Goal: Task Accomplishment & Management: Use online tool/utility

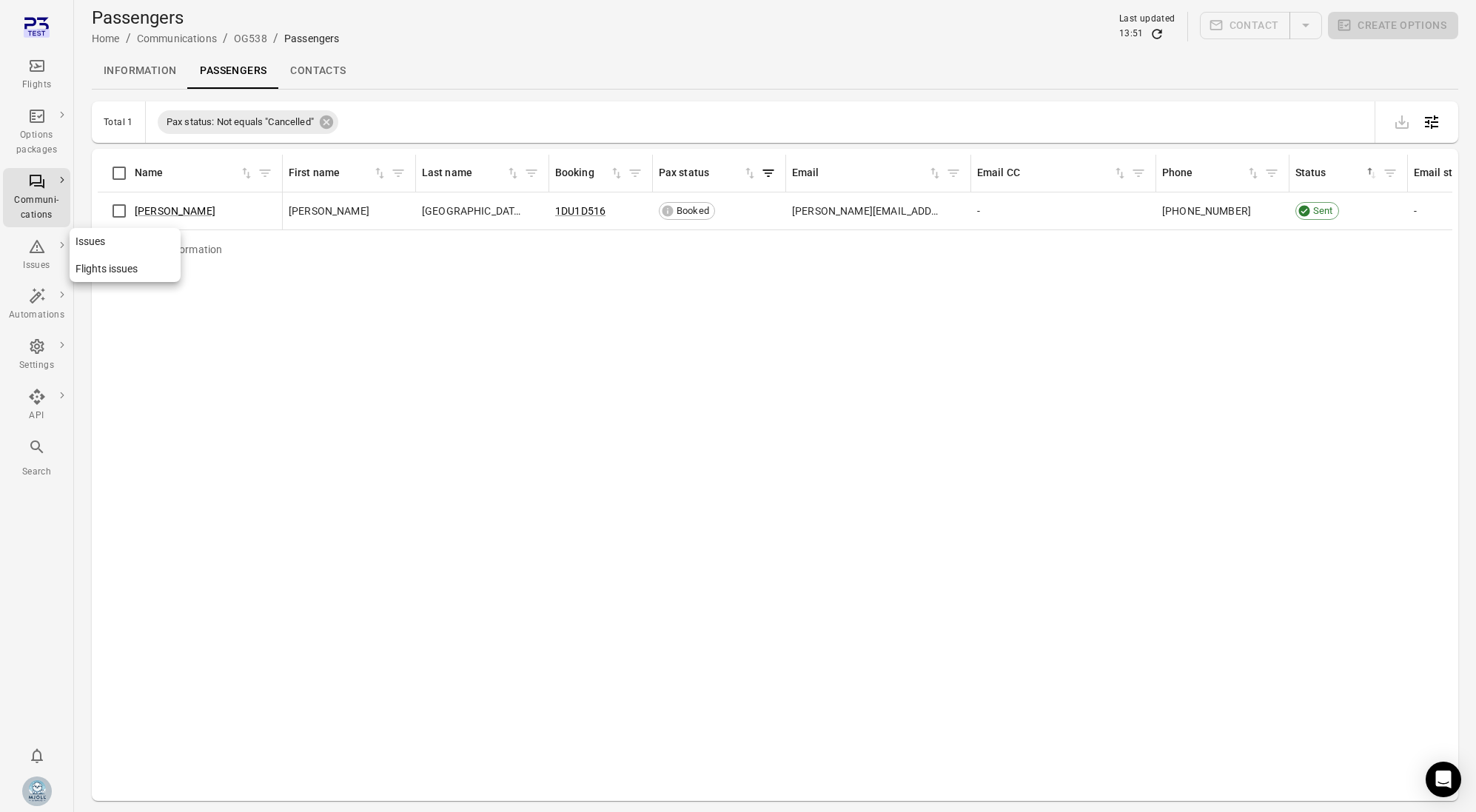
scroll to position [0, 992]
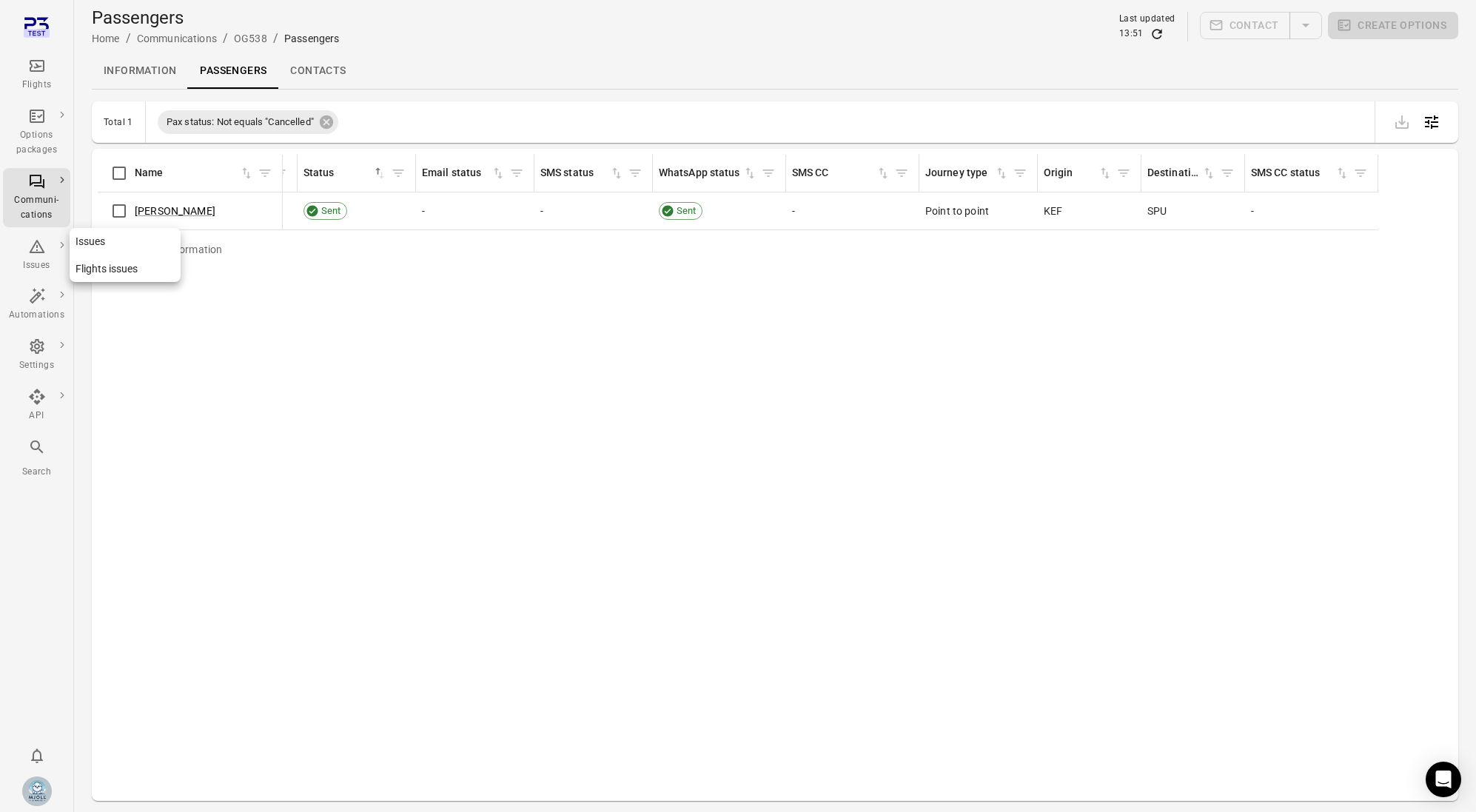
click at [42, 238] on icon "Main navigation" at bounding box center [37, 246] width 18 height 18
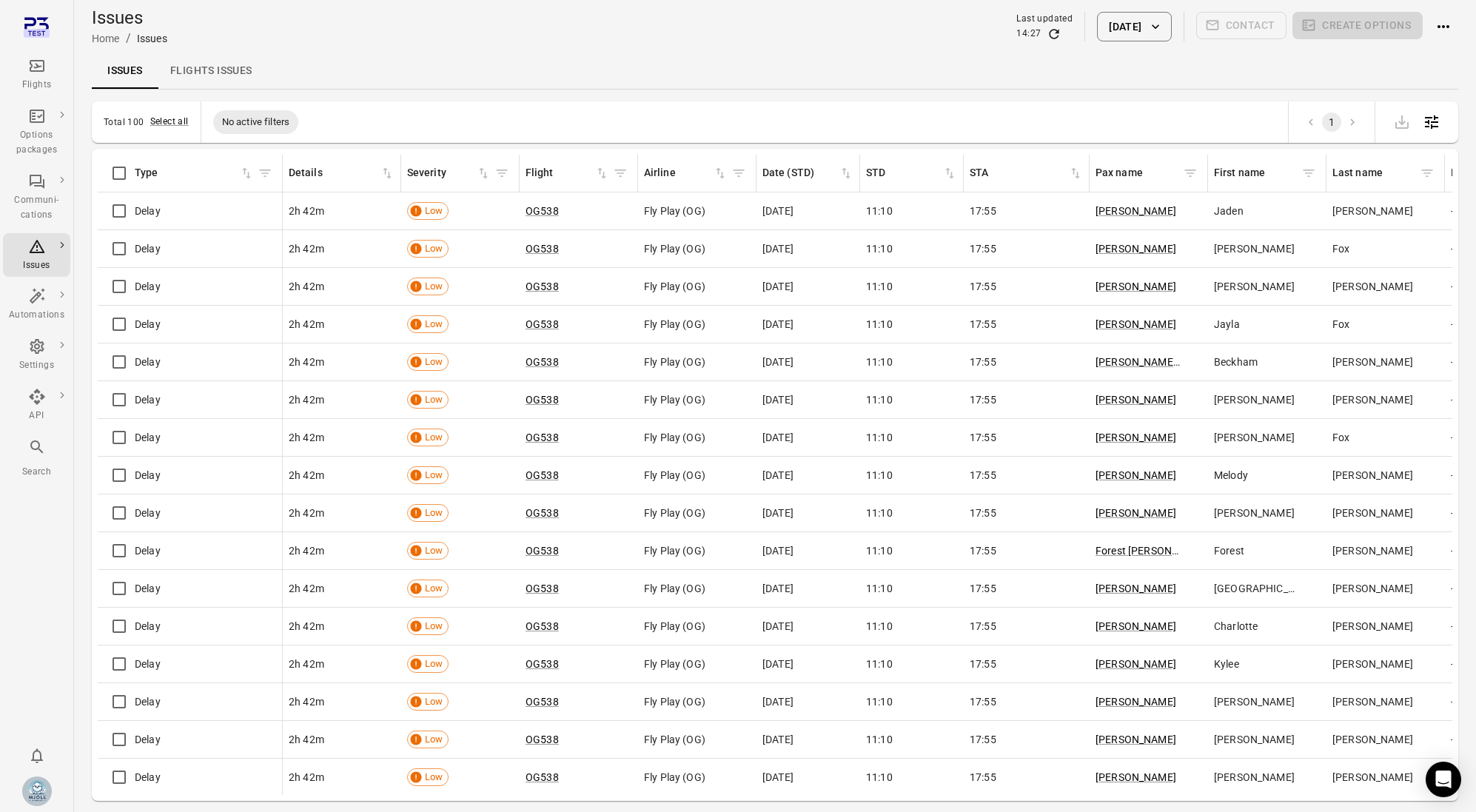
click at [42, 75] on div "Flights" at bounding box center [37, 74] width 56 height 36
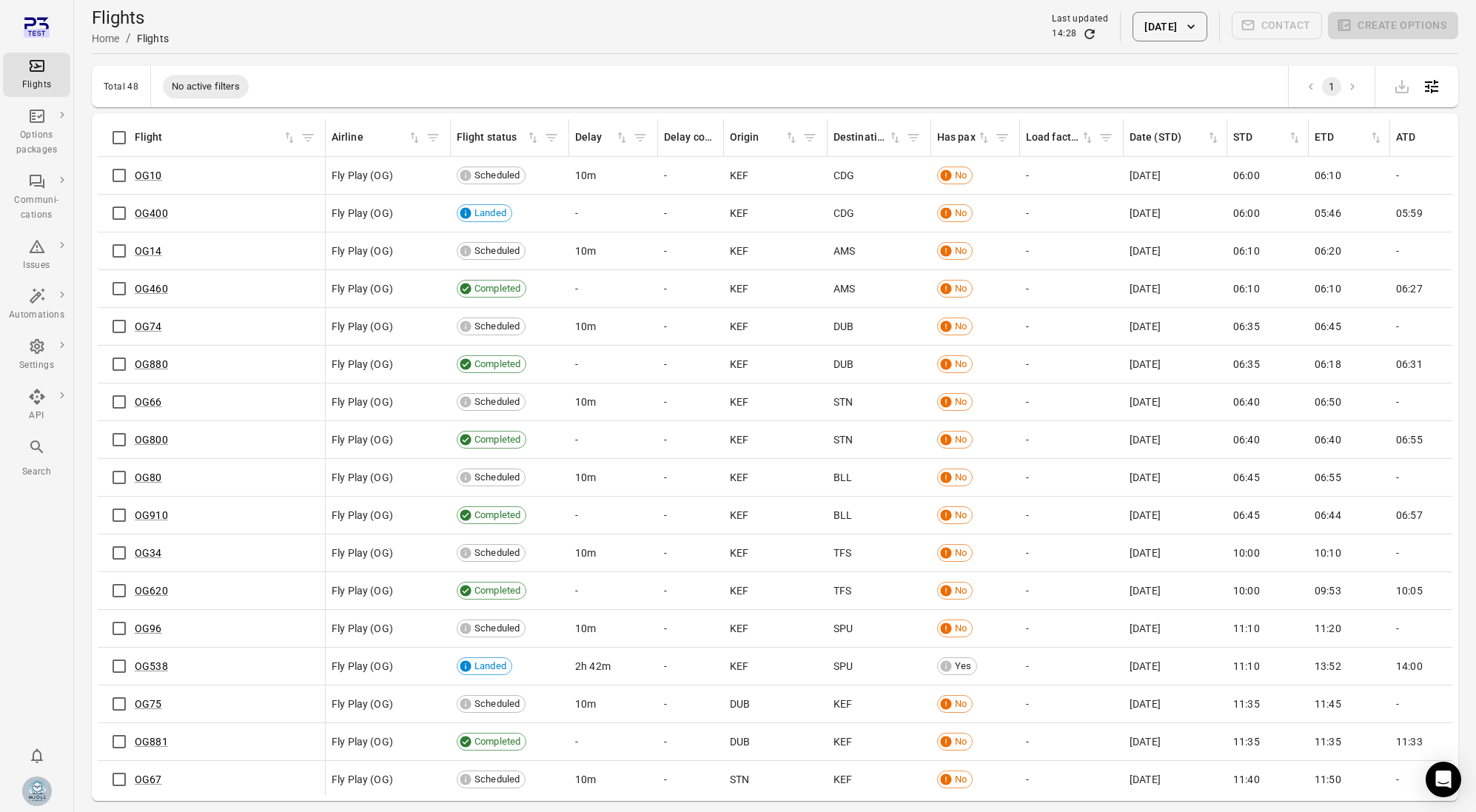
scroll to position [0, 29]
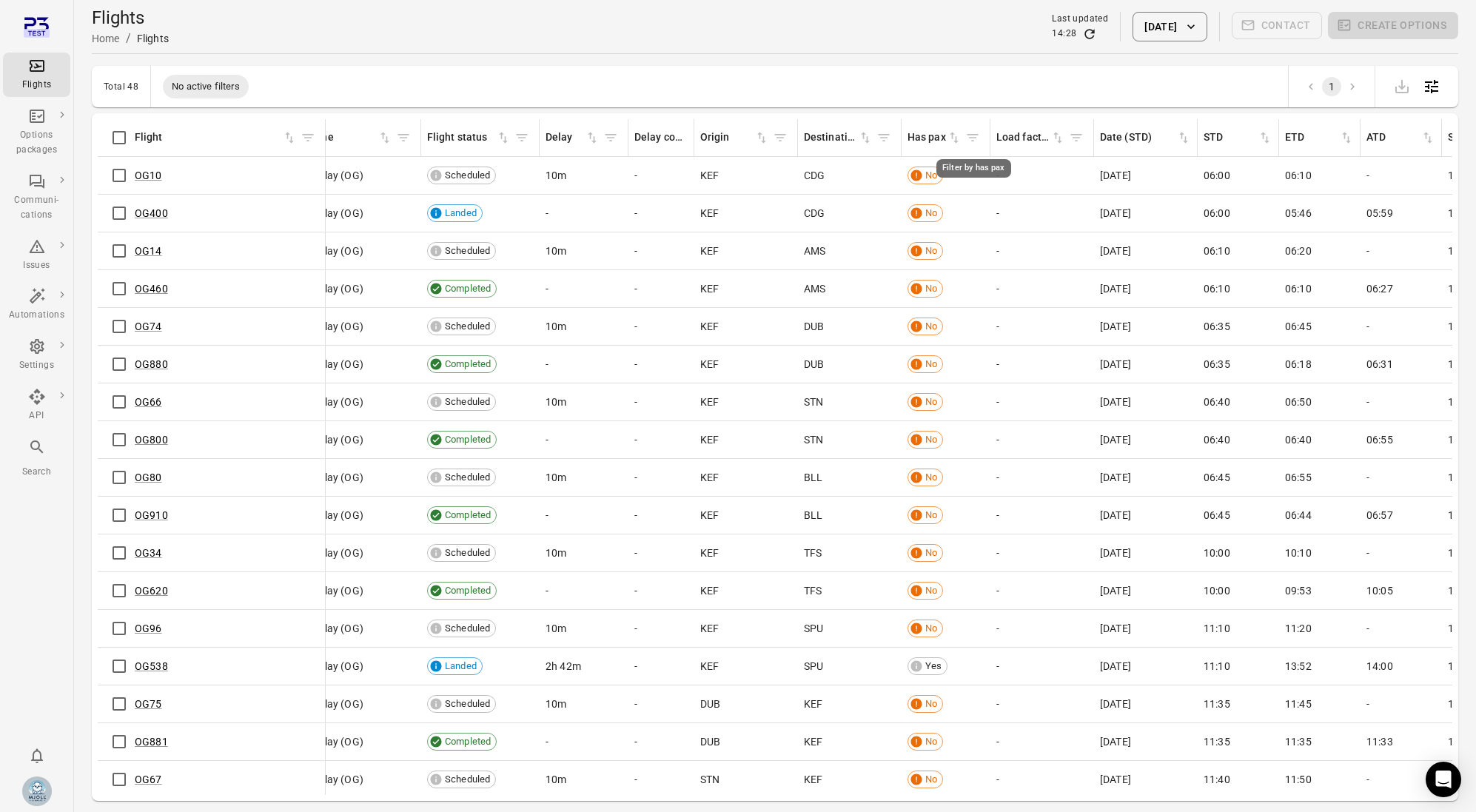
click at [978, 140] on icon "Filter by has pax" at bounding box center [973, 138] width 15 height 15
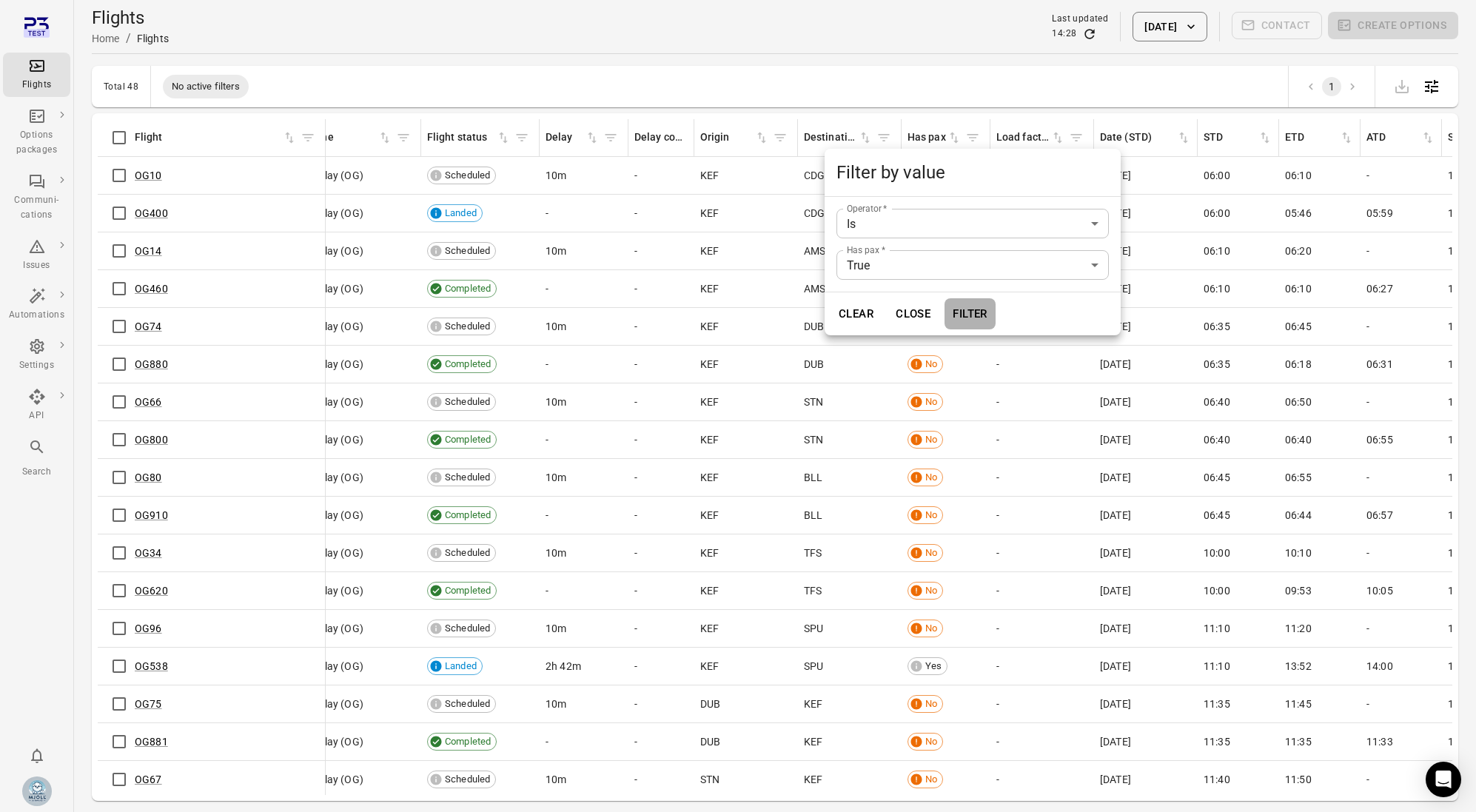
click at [970, 307] on button "Filter" at bounding box center [969, 313] width 51 height 31
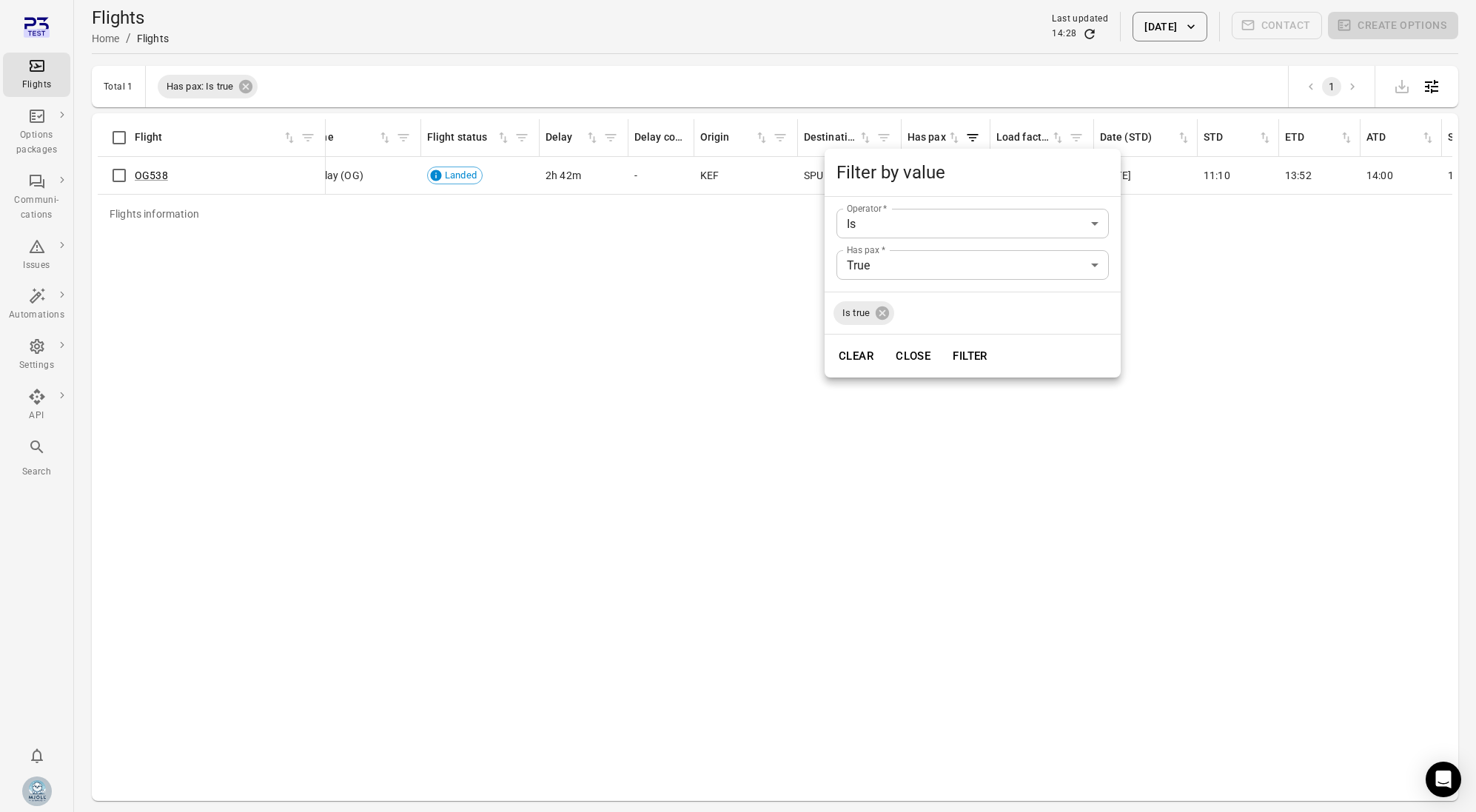
click at [746, 287] on div at bounding box center [738, 406] width 1476 height 812
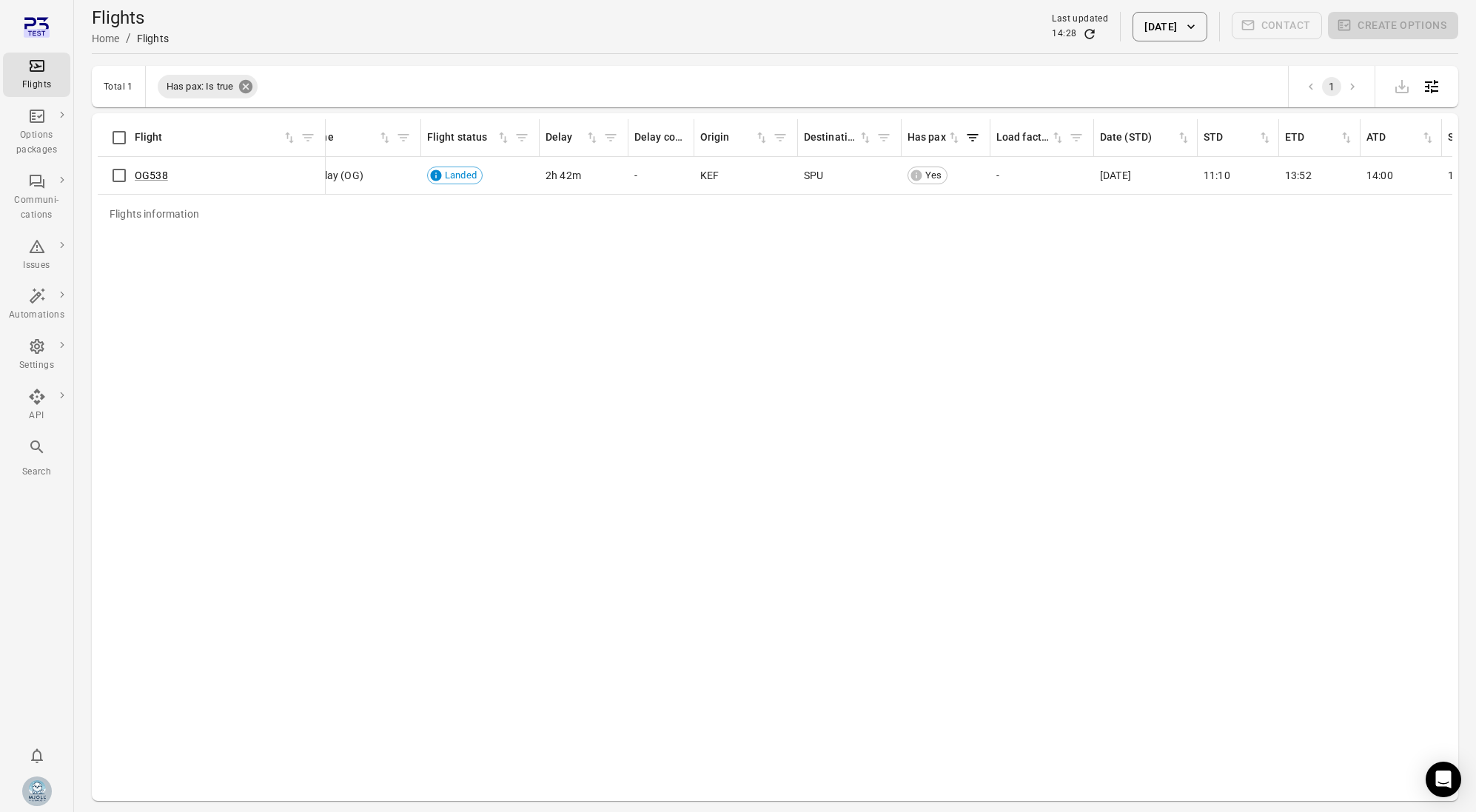
click at [249, 78] on icon at bounding box center [246, 87] width 17 height 17
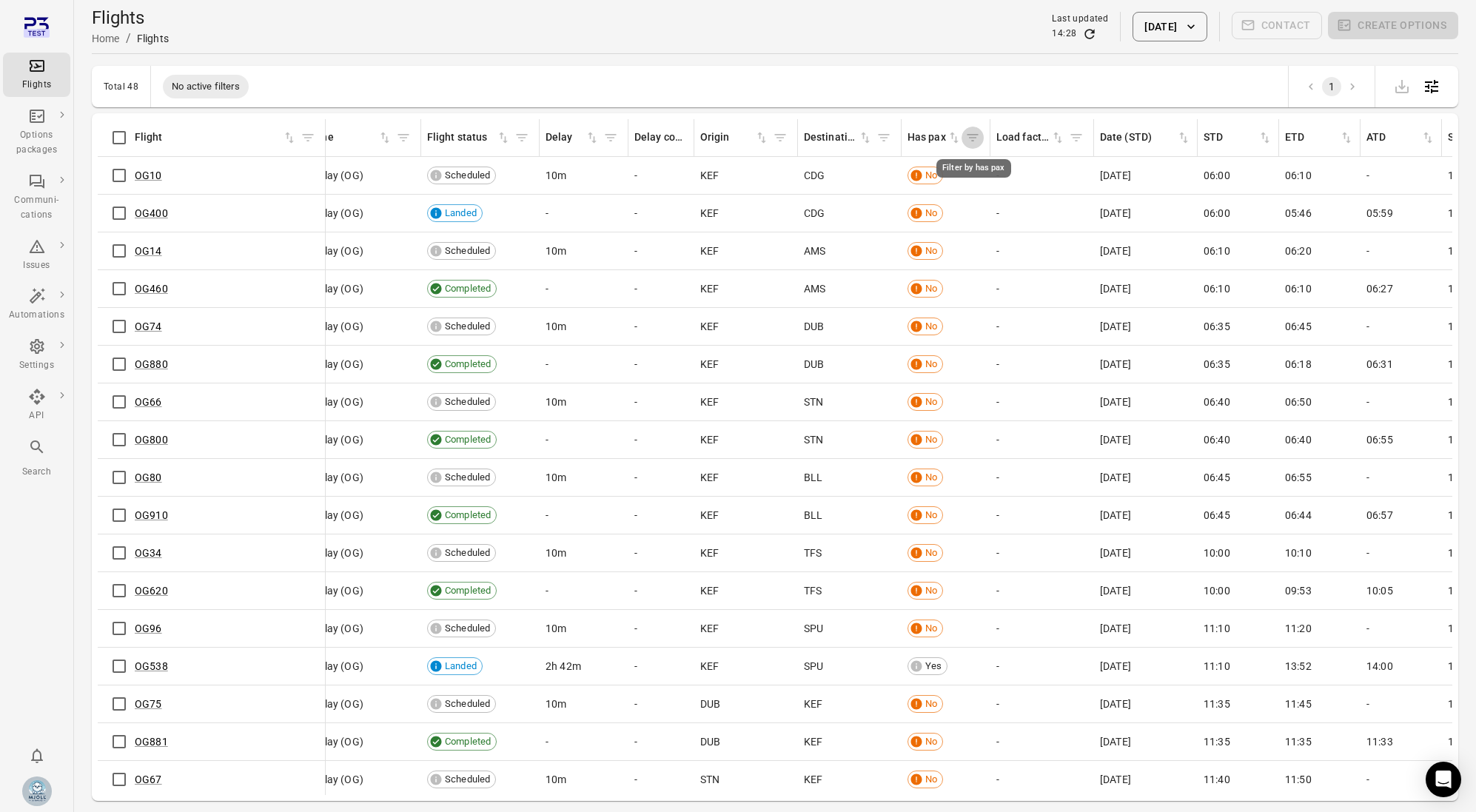
click at [969, 139] on icon "Filter by has pax" at bounding box center [973, 138] width 15 height 15
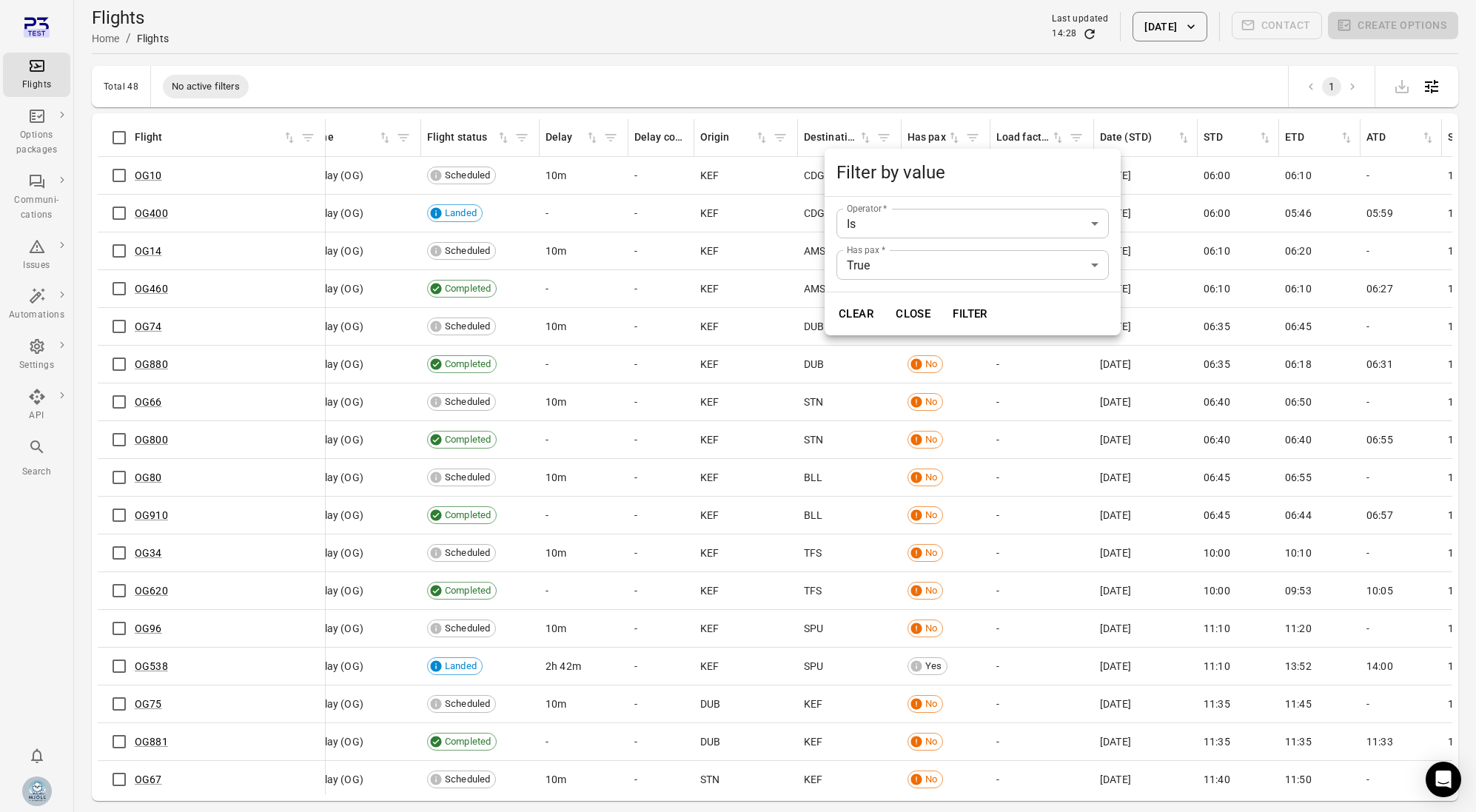
click at [962, 257] on body "Flights Options packages Communi-cations Issues Automations Settings API Search…" at bounding box center [738, 430] width 1476 height 860
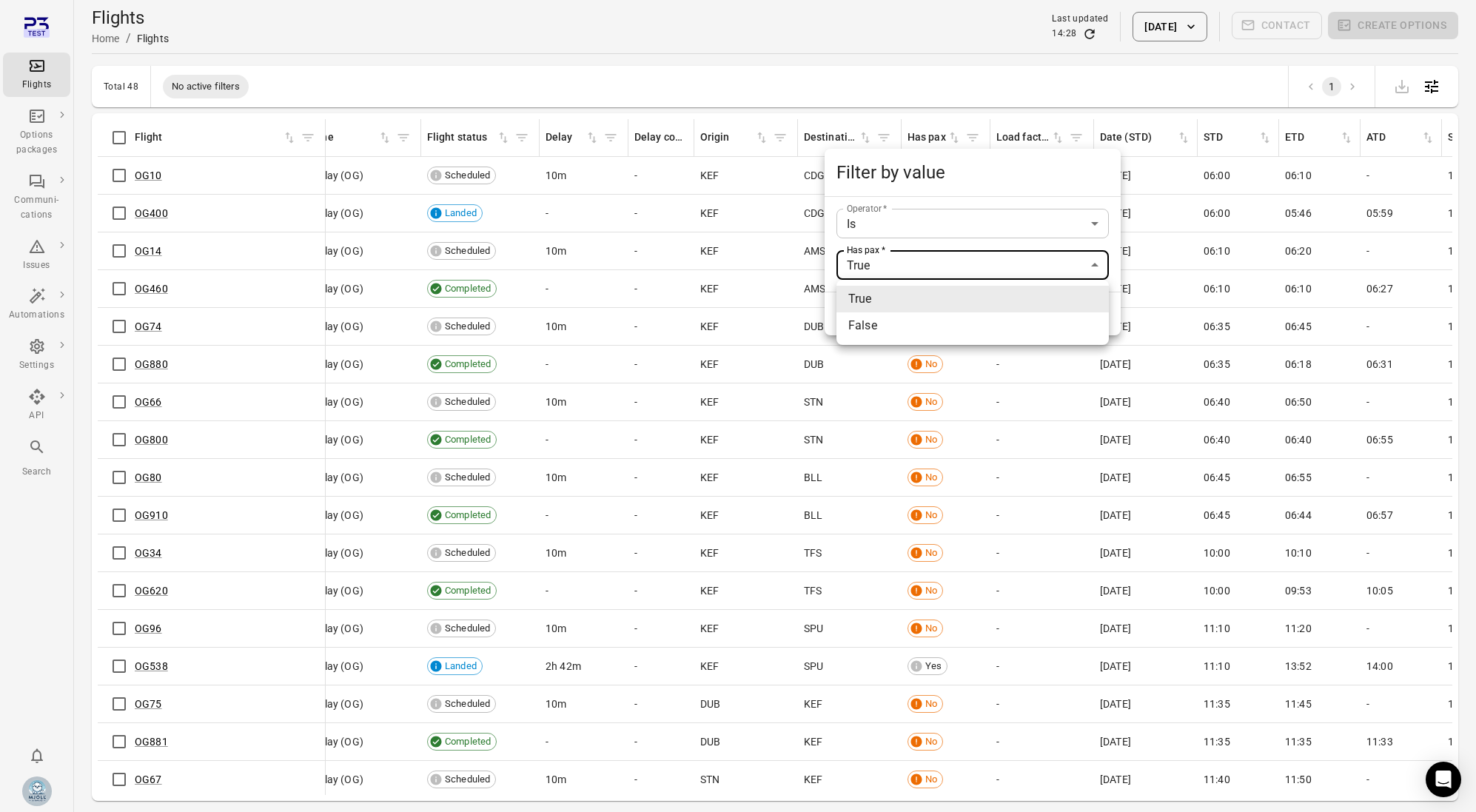
click at [965, 320] on li "False" at bounding box center [973, 325] width 272 height 27
click at [973, 307] on button "Filter" at bounding box center [969, 313] width 51 height 31
type input "****"
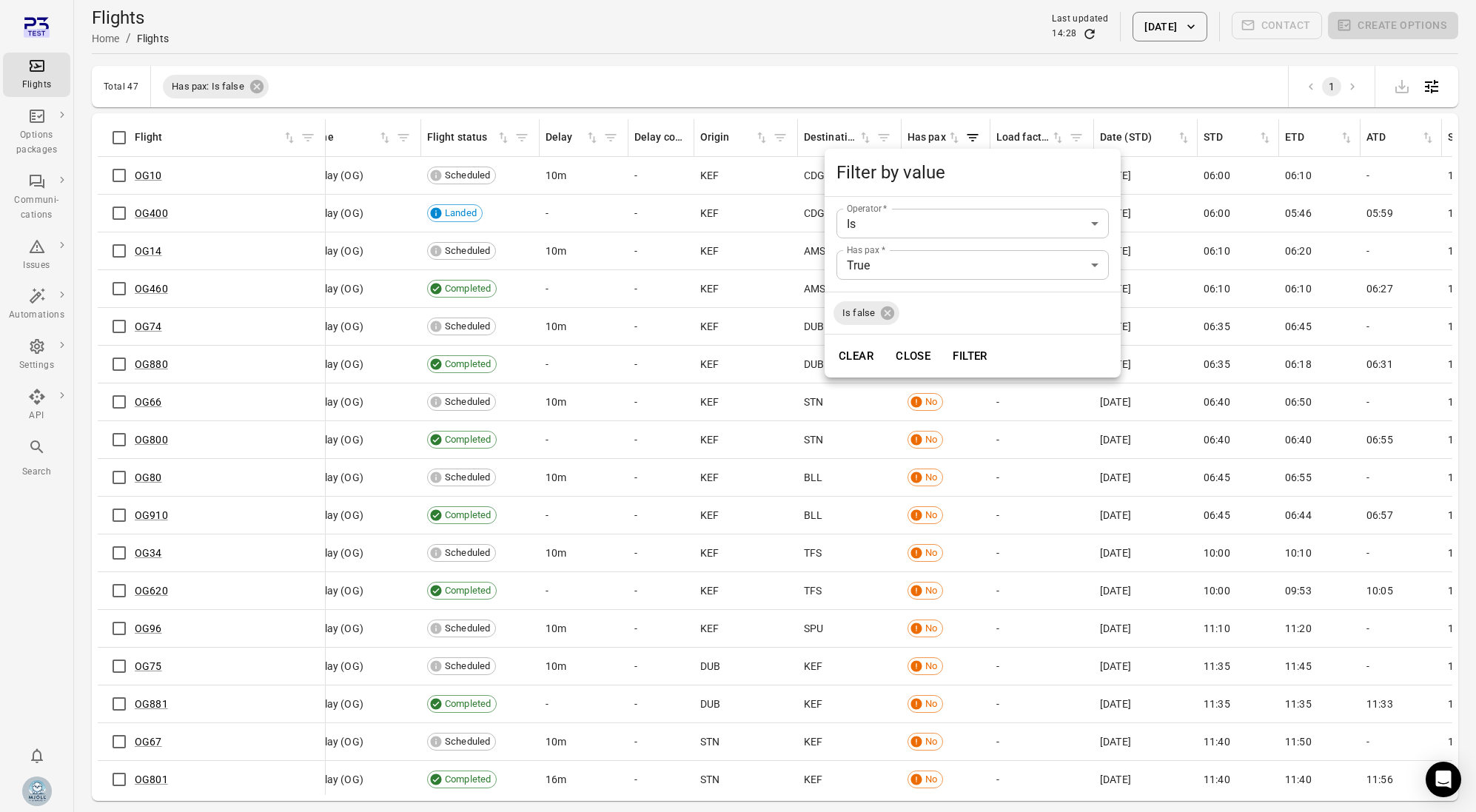
click at [724, 68] on div at bounding box center [738, 406] width 1476 height 812
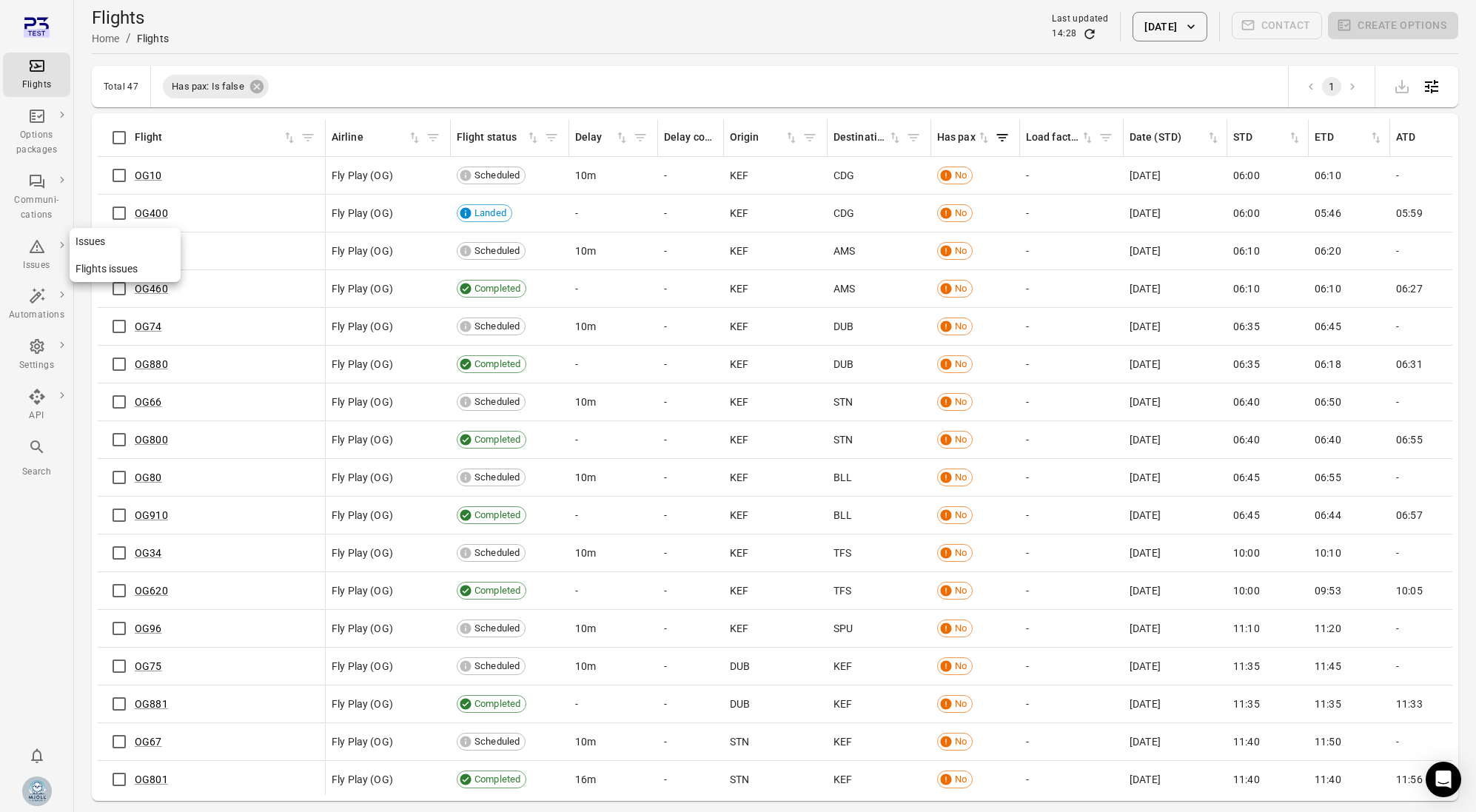
click at [46, 262] on div "Issues" at bounding box center [37, 265] width 56 height 15
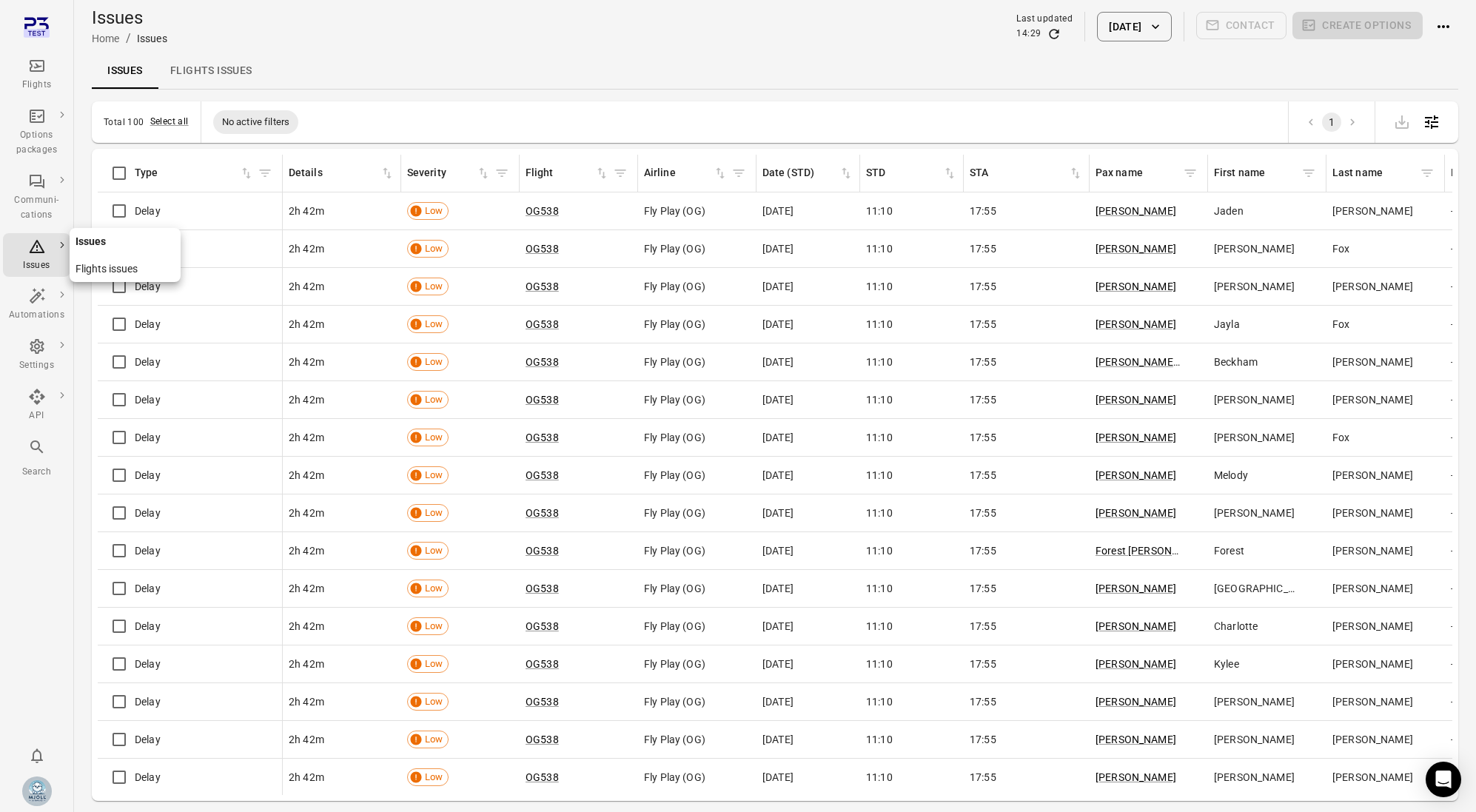
click at [38, 247] on icon "Main navigation" at bounding box center [37, 246] width 18 height 18
click at [176, 128] on button "Select all" at bounding box center [169, 122] width 38 height 15
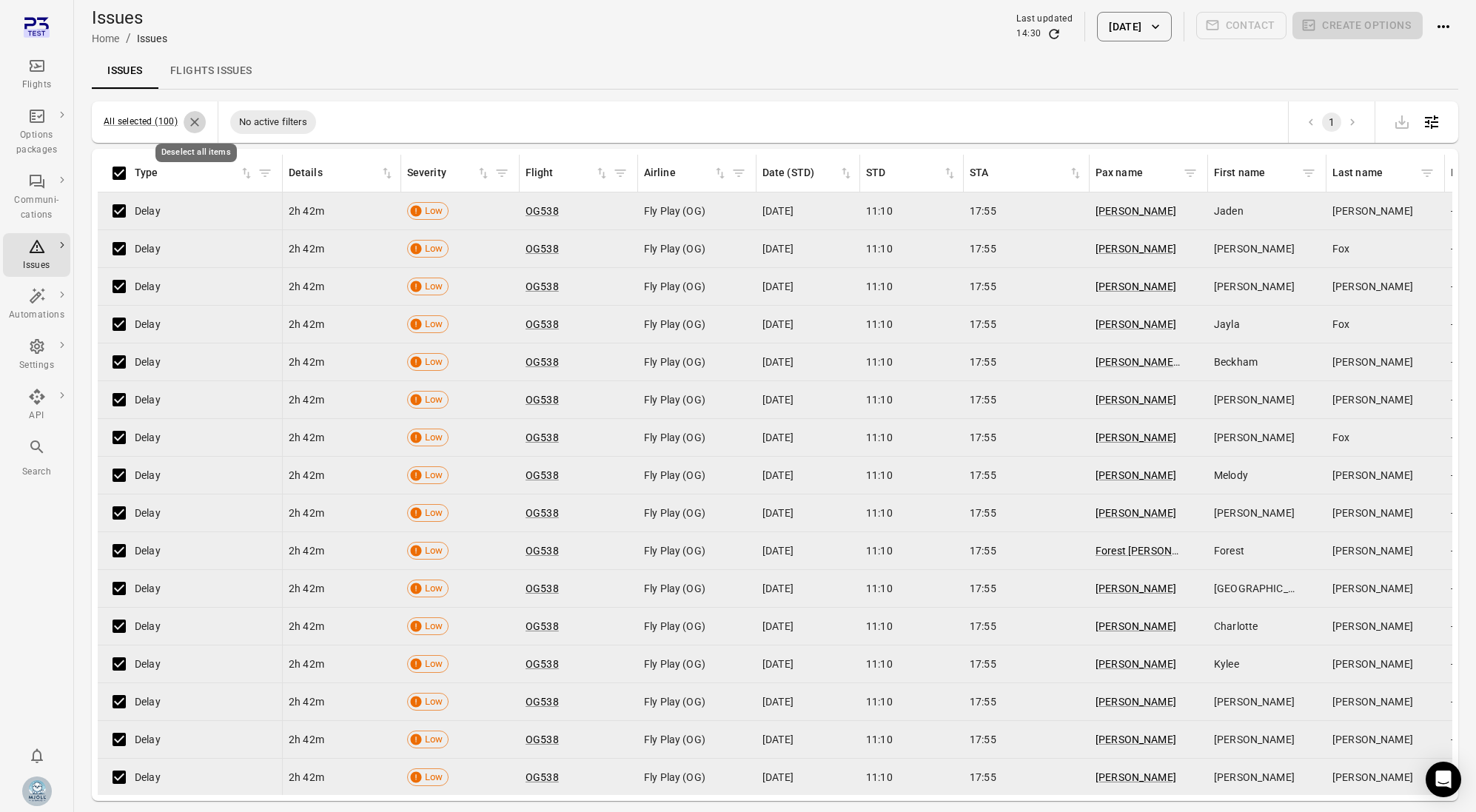
click at [197, 124] on icon "Deselect all items" at bounding box center [195, 122] width 9 height 9
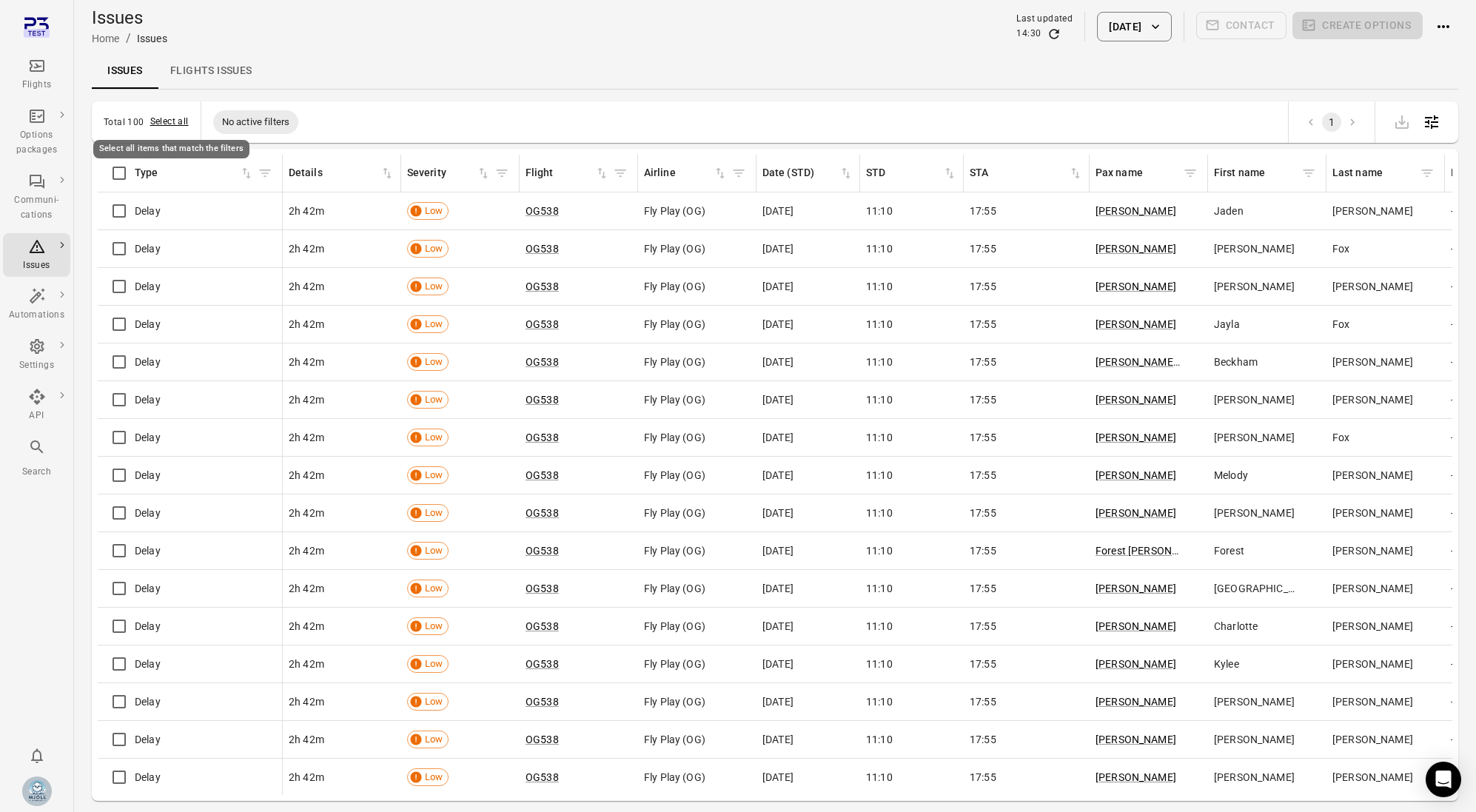
click at [165, 117] on button "Select all" at bounding box center [169, 122] width 38 height 15
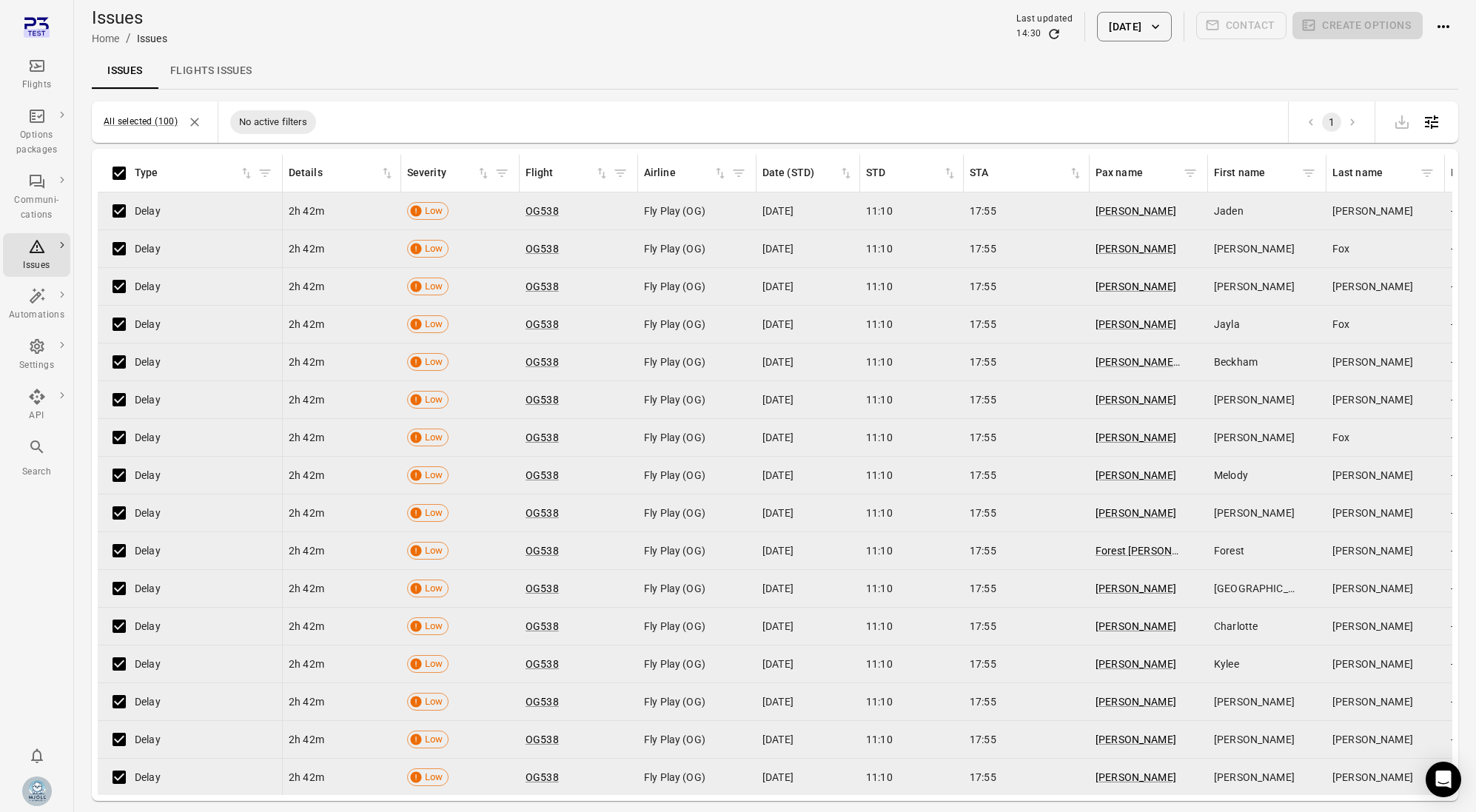
click at [45, 88] on div "Flights" at bounding box center [37, 85] width 56 height 15
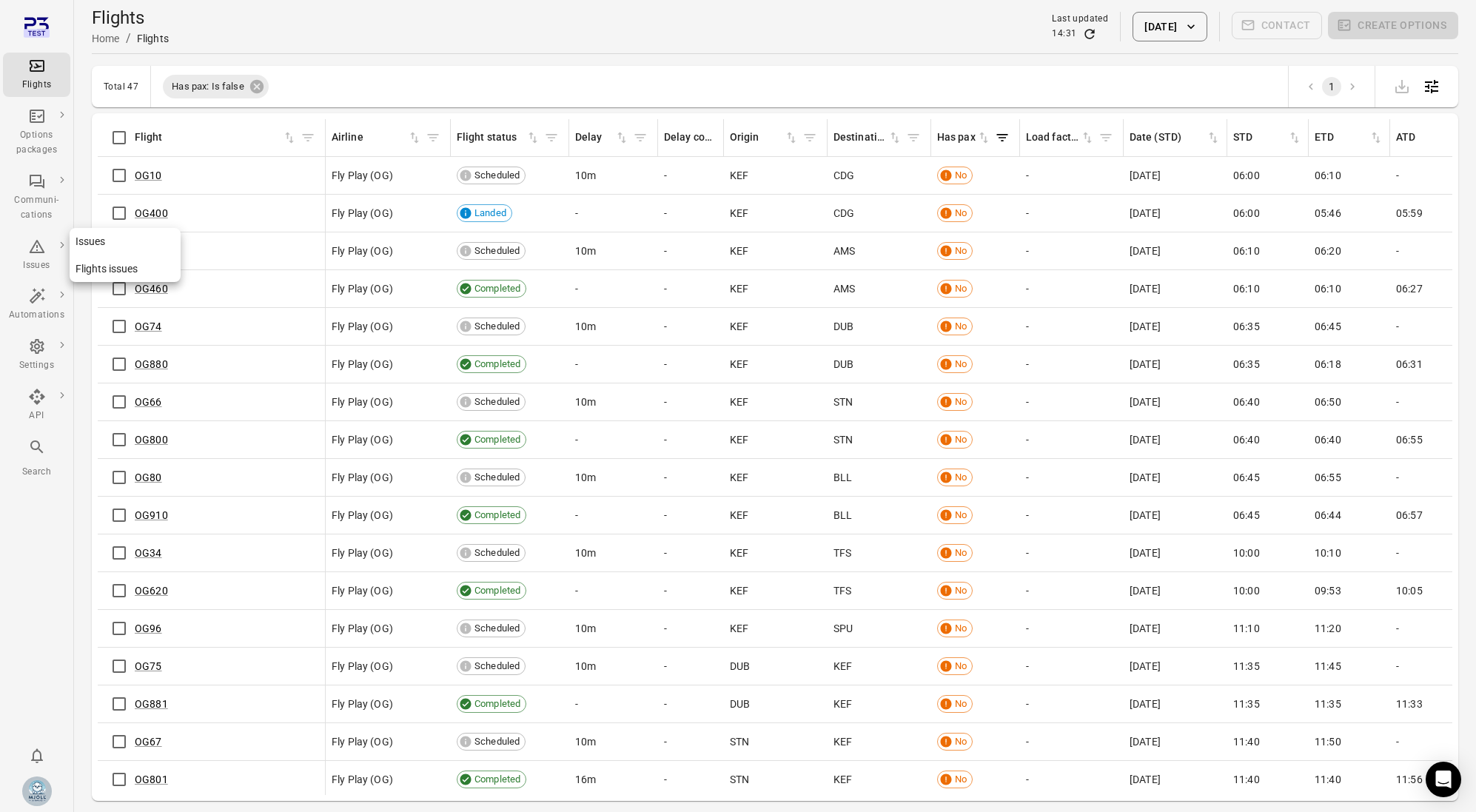
click at [36, 246] on icon "Main navigation" at bounding box center [37, 246] width 16 height 13
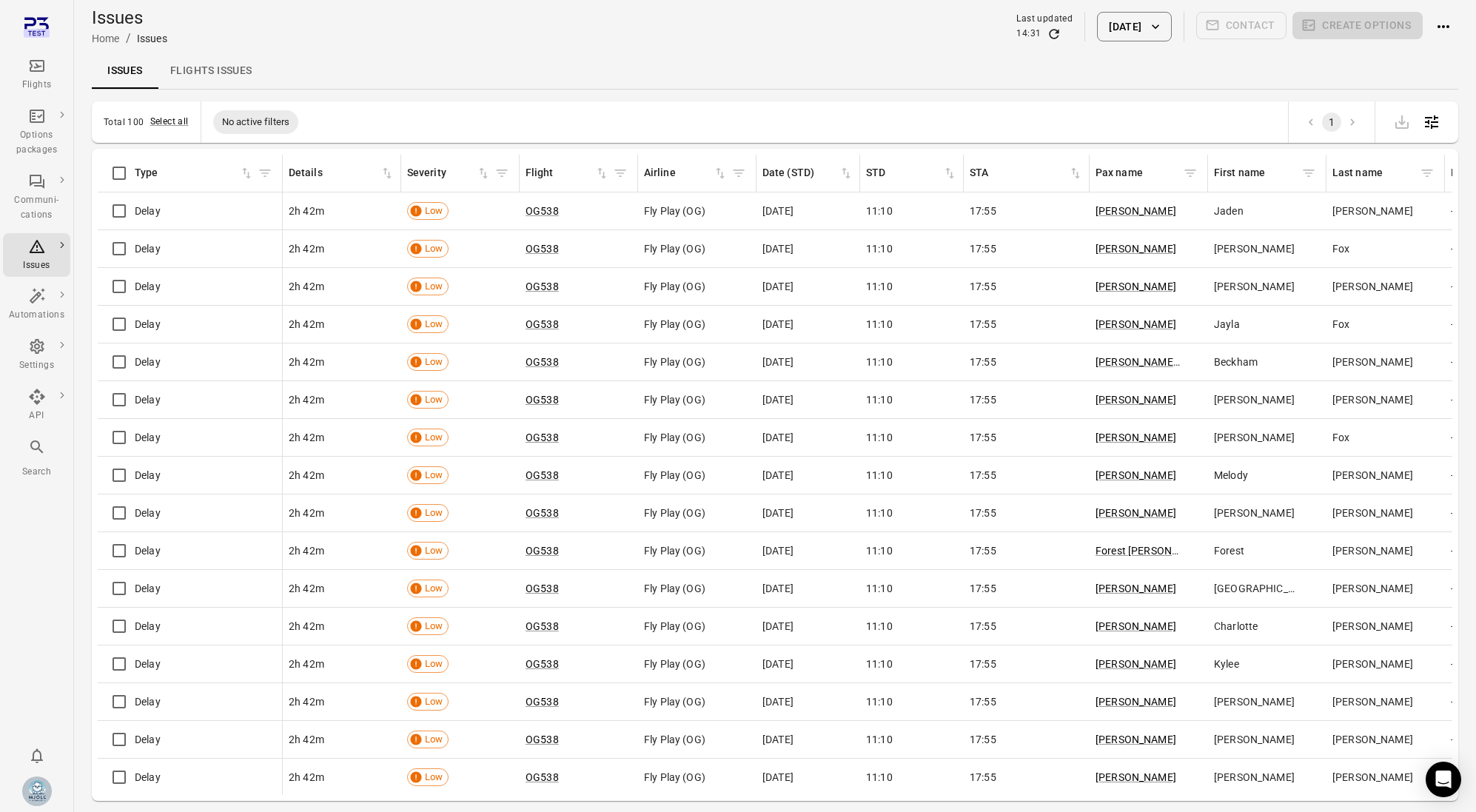
click at [33, 60] on icon "Main navigation" at bounding box center [37, 66] width 15 height 12
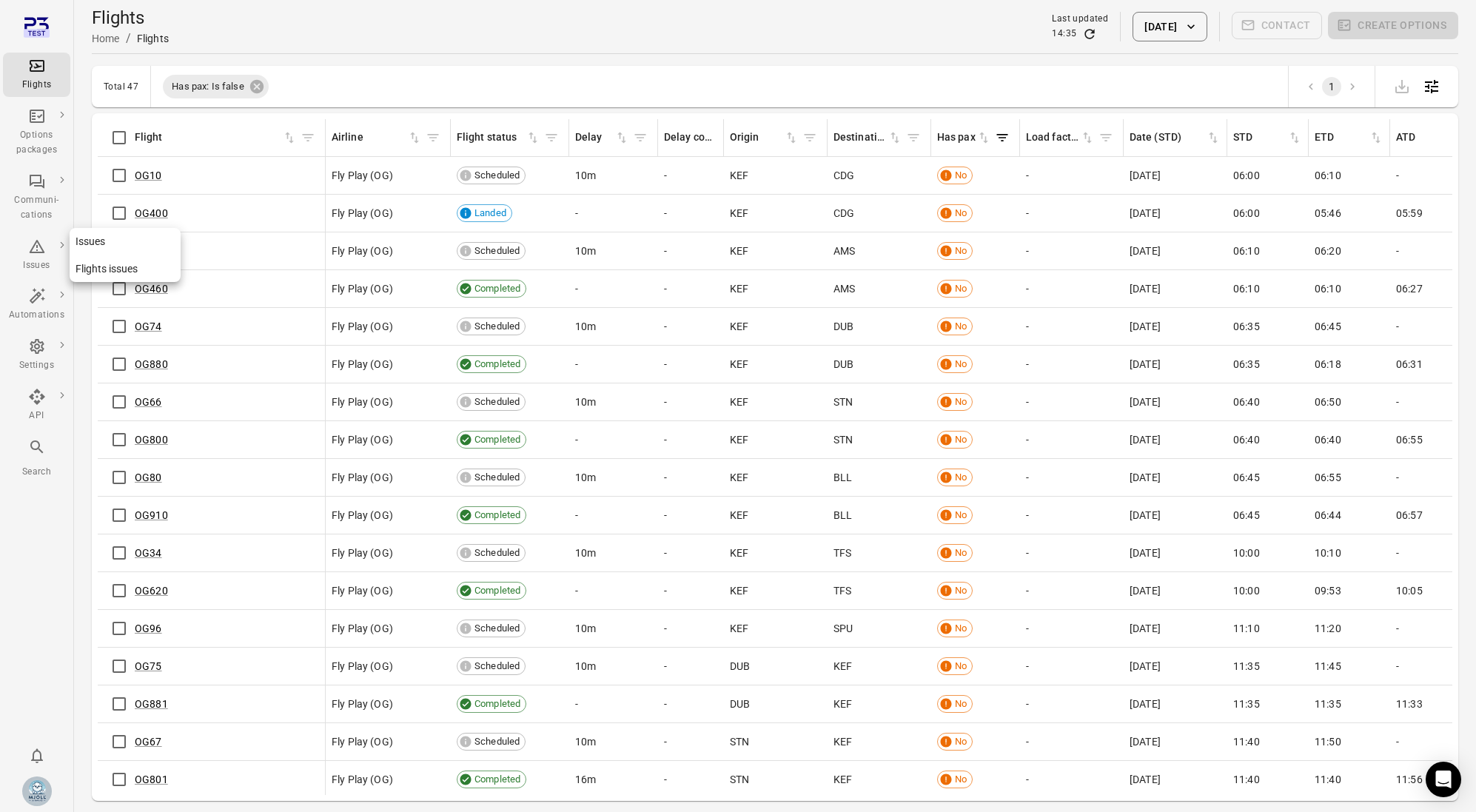
click at [25, 251] on div "Issues" at bounding box center [37, 255] width 56 height 36
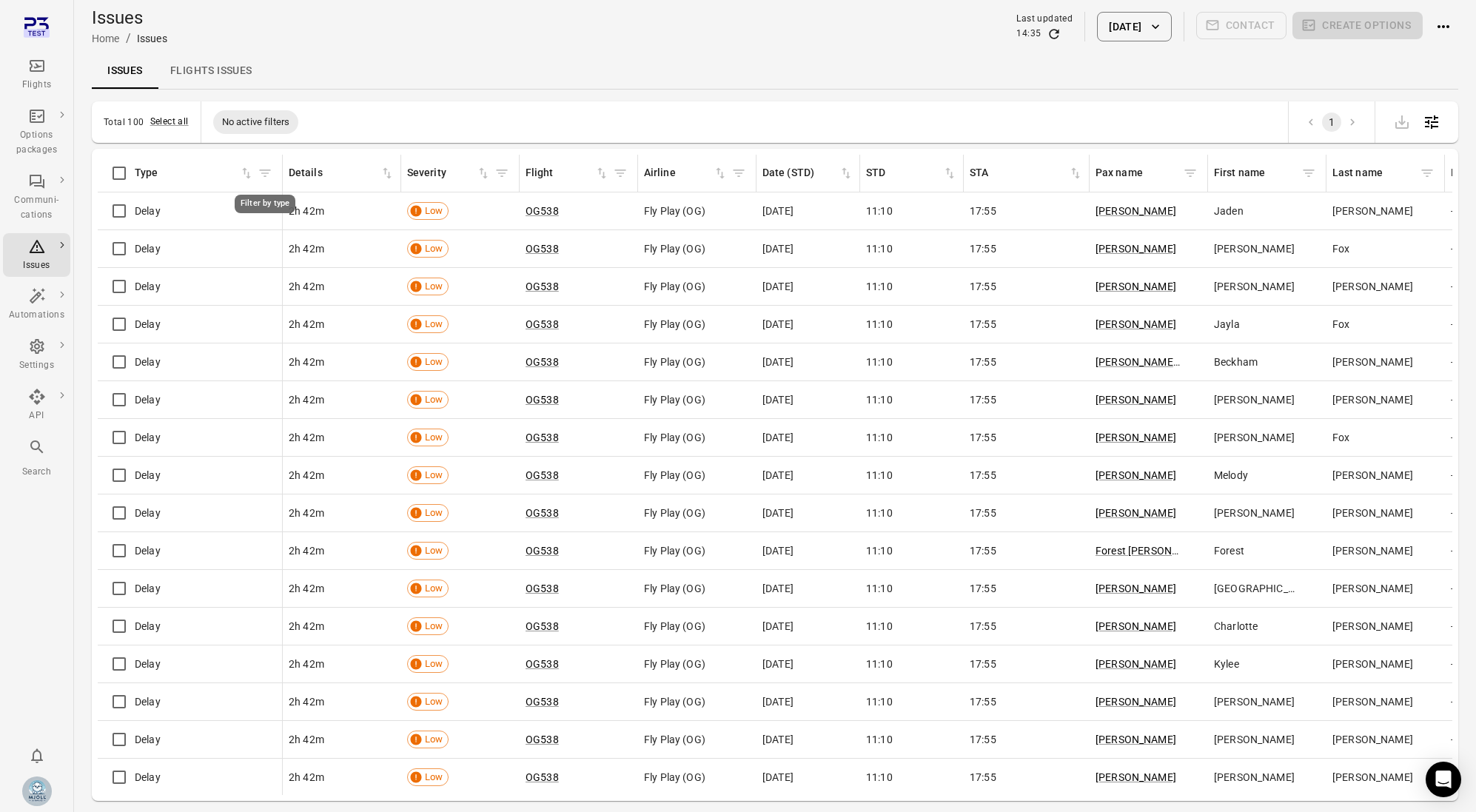
click at [266, 174] on icon "Filter by type" at bounding box center [265, 174] width 15 height 15
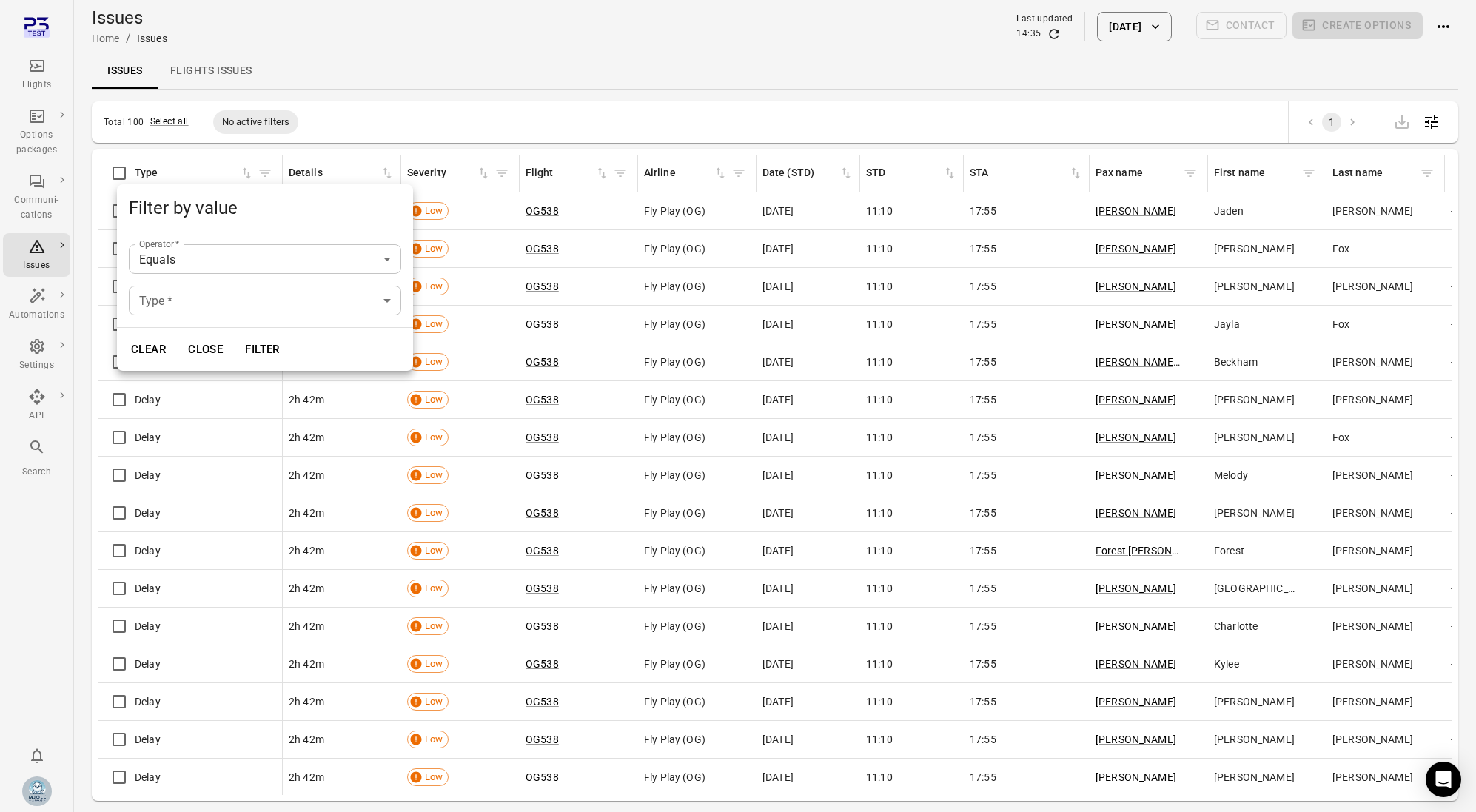
click at [267, 297] on body "Flights Options packages Communi-cations Issues Automations Settings API Search…" at bounding box center [738, 430] width 1476 height 860
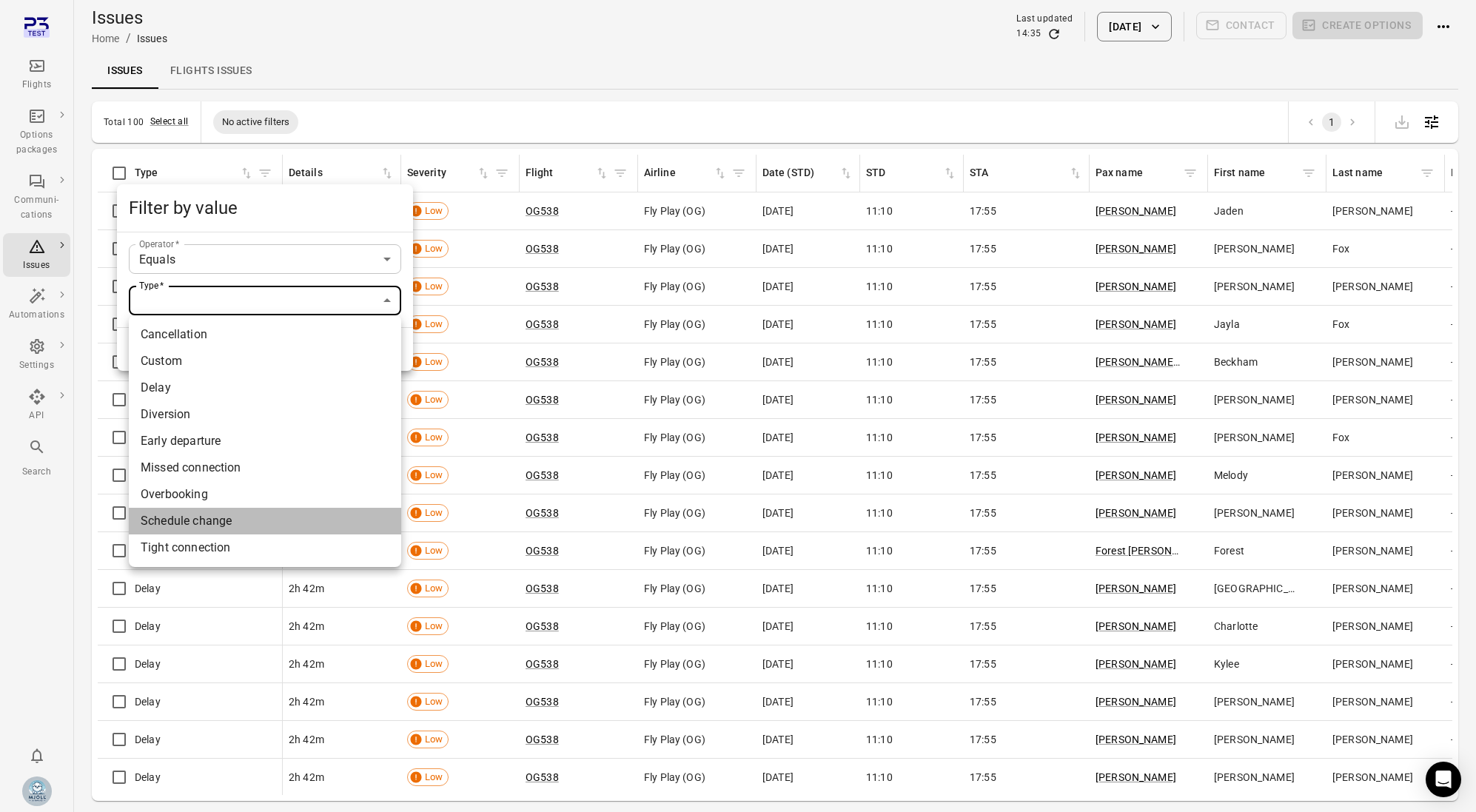
click at [288, 518] on li "Schedule change" at bounding box center [265, 521] width 272 height 27
type input "**********"
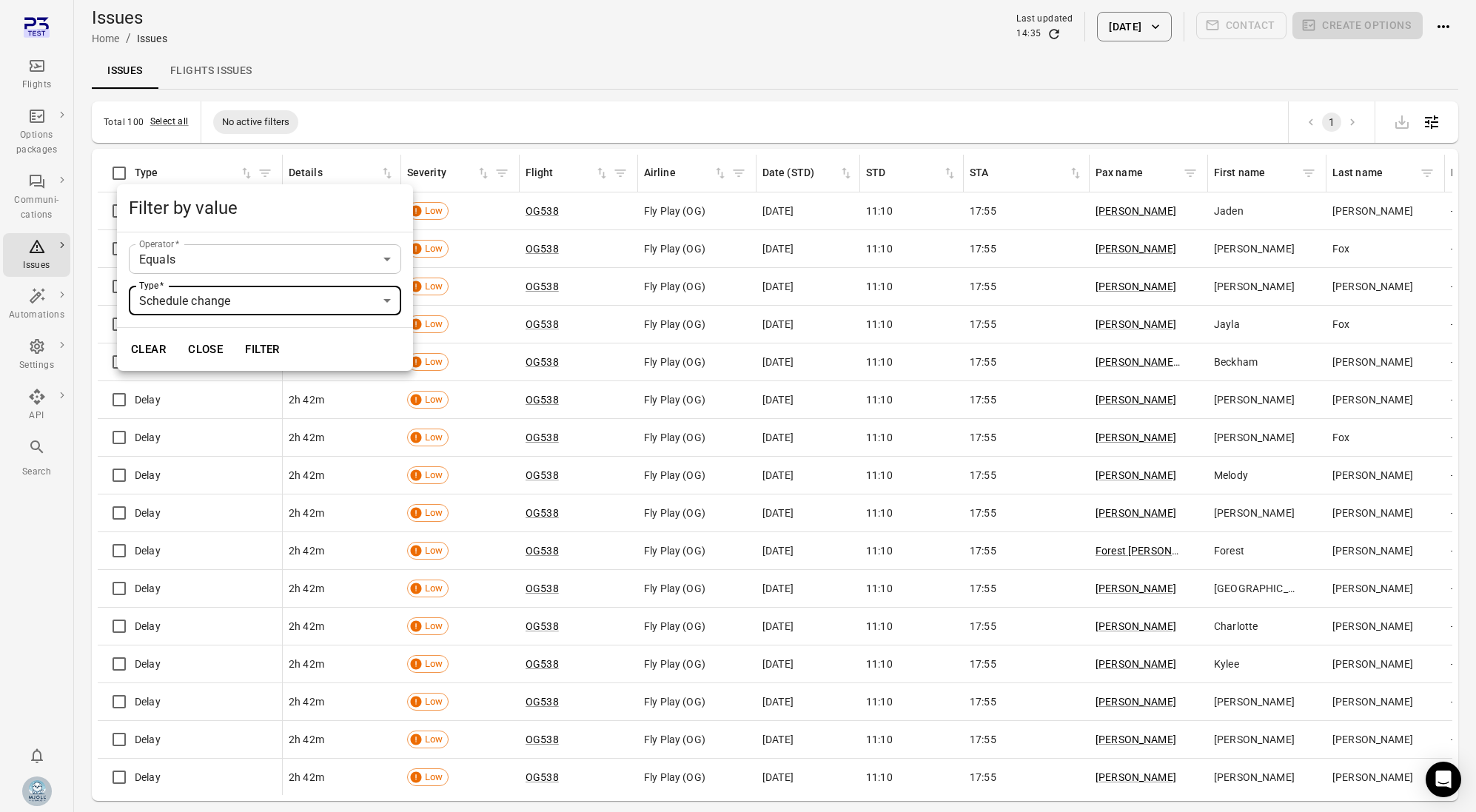
click at [265, 350] on button "Filter" at bounding box center [262, 349] width 51 height 31
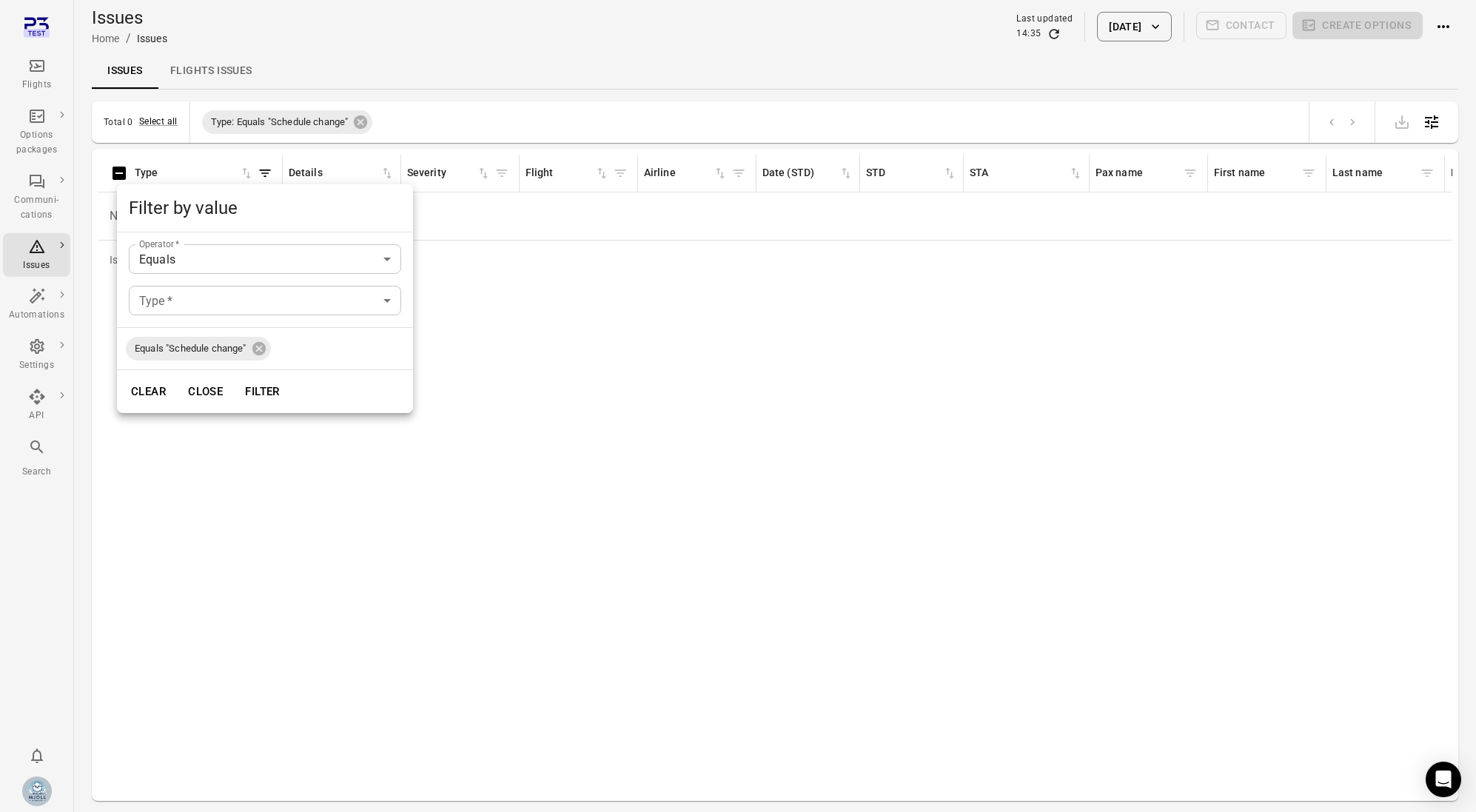
click at [679, 286] on div at bounding box center [738, 406] width 1476 height 812
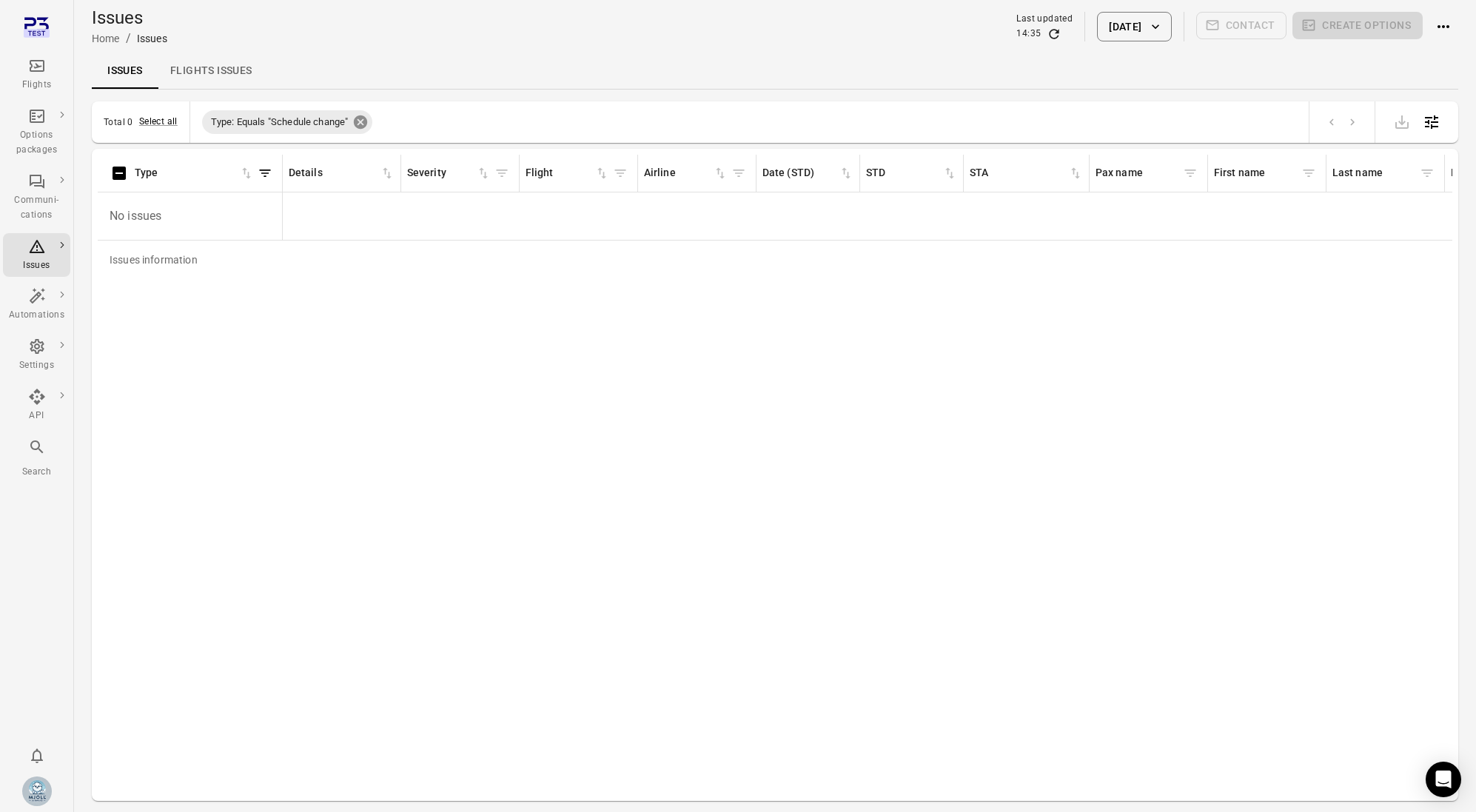
click at [364, 127] on icon at bounding box center [361, 122] width 13 height 13
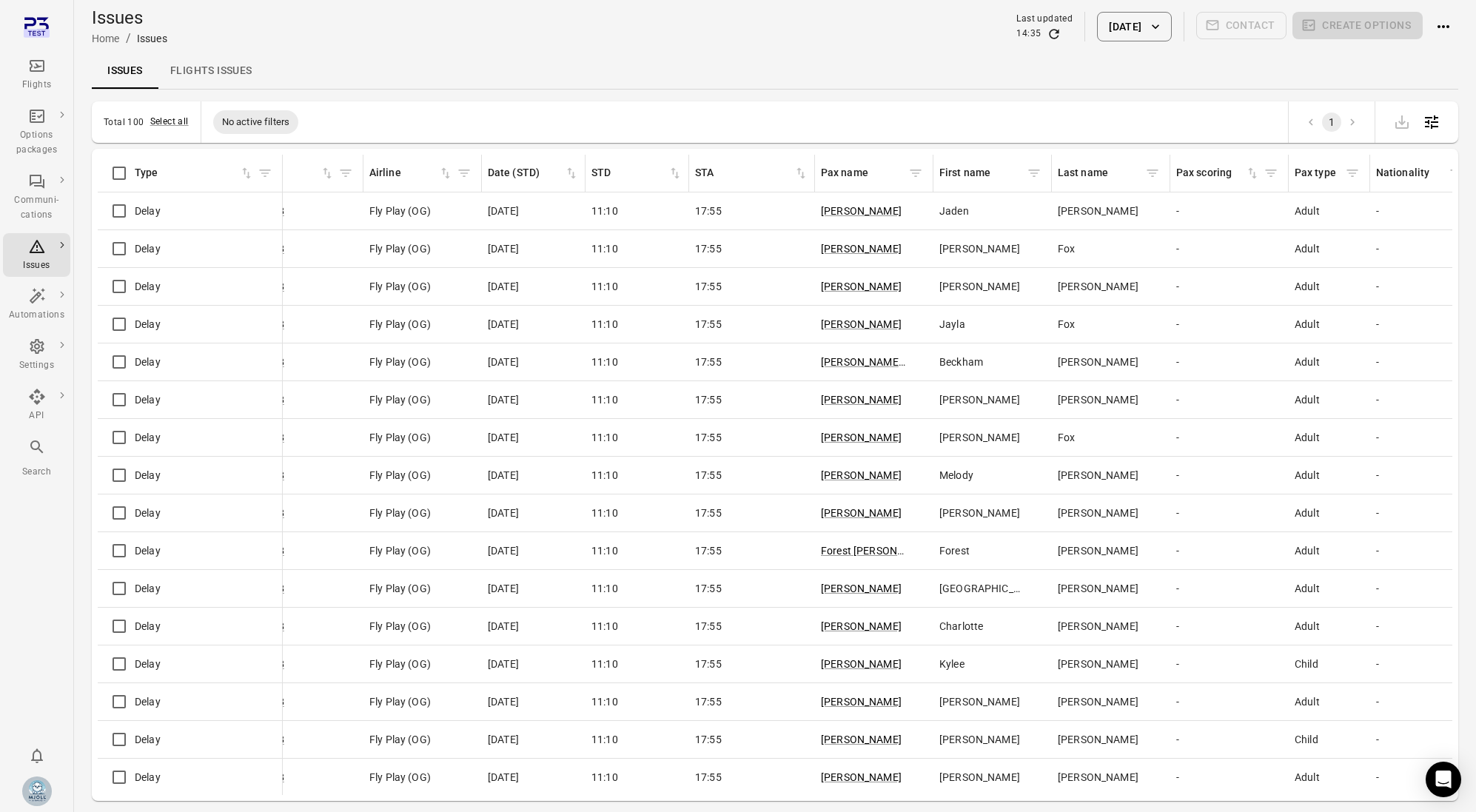
scroll to position [0, 78]
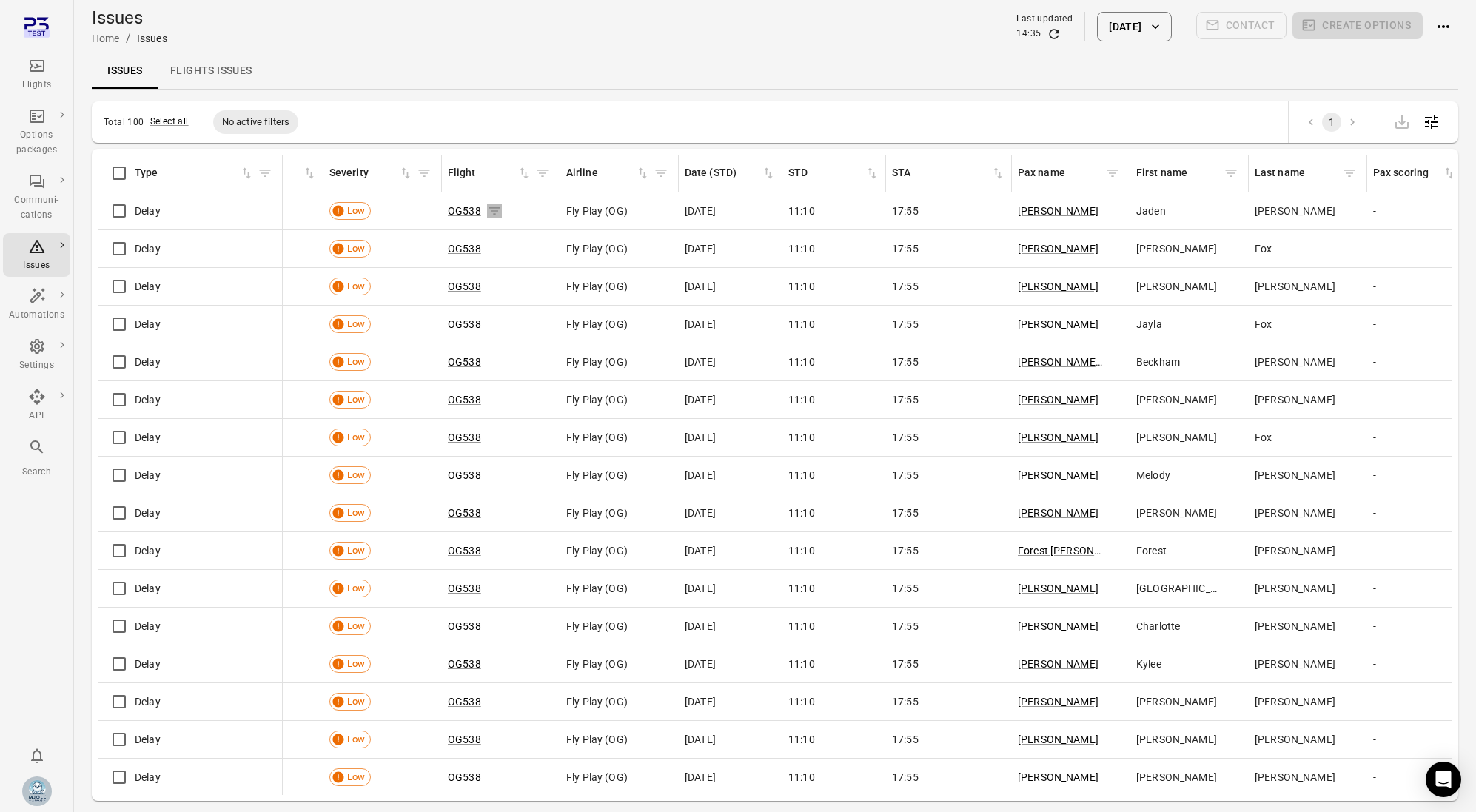
click at [494, 209] on icon "Issues information" at bounding box center [494, 211] width 15 height 15
click at [276, 176] on div "Issues information" at bounding box center [282, 173] width 12 height 37
click at [267, 173] on icon "Filter by type" at bounding box center [265, 174] width 15 height 15
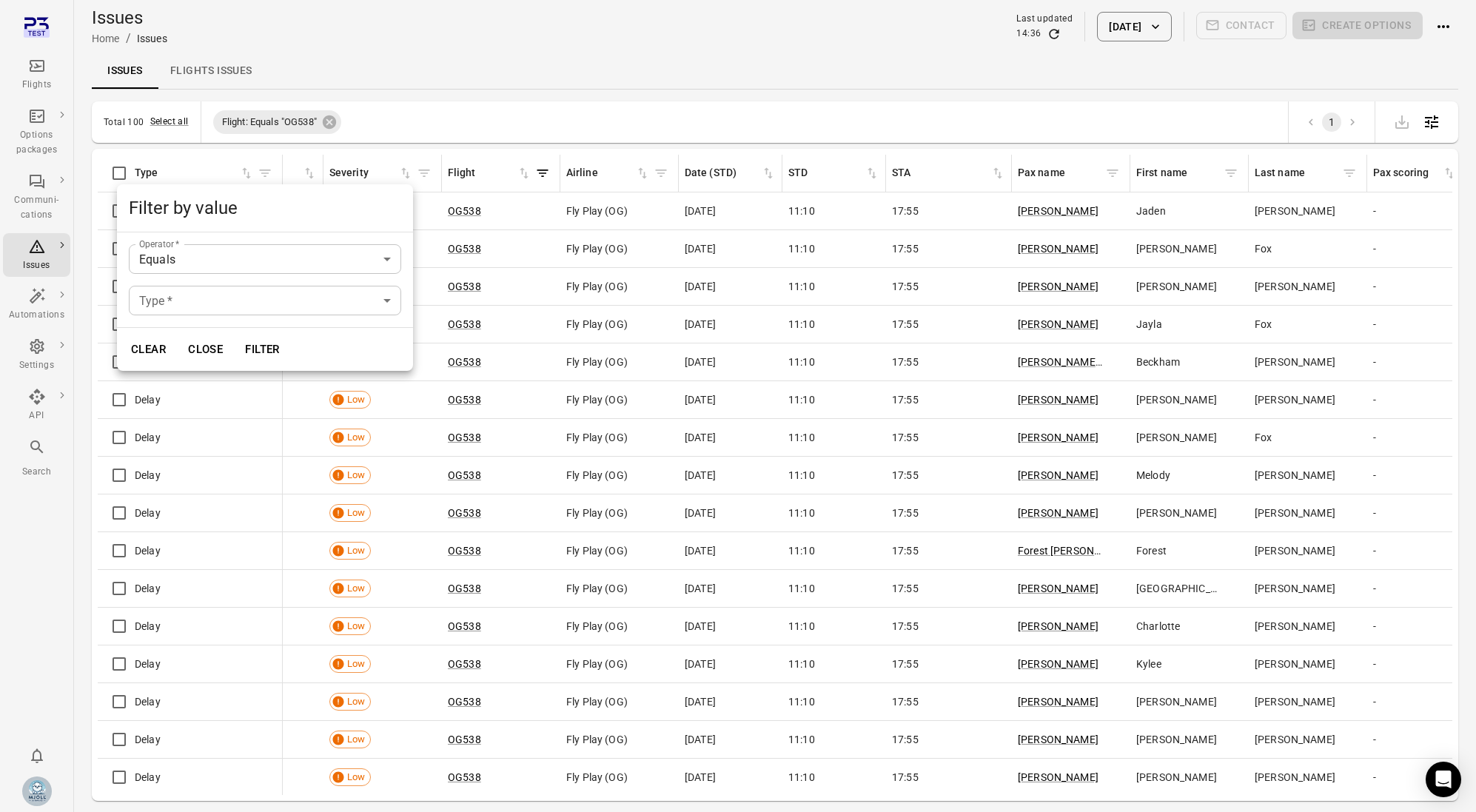
click at [266, 298] on body "Flights Options packages Communi-cations Issues Automations Settings API Search…" at bounding box center [738, 430] width 1476 height 860
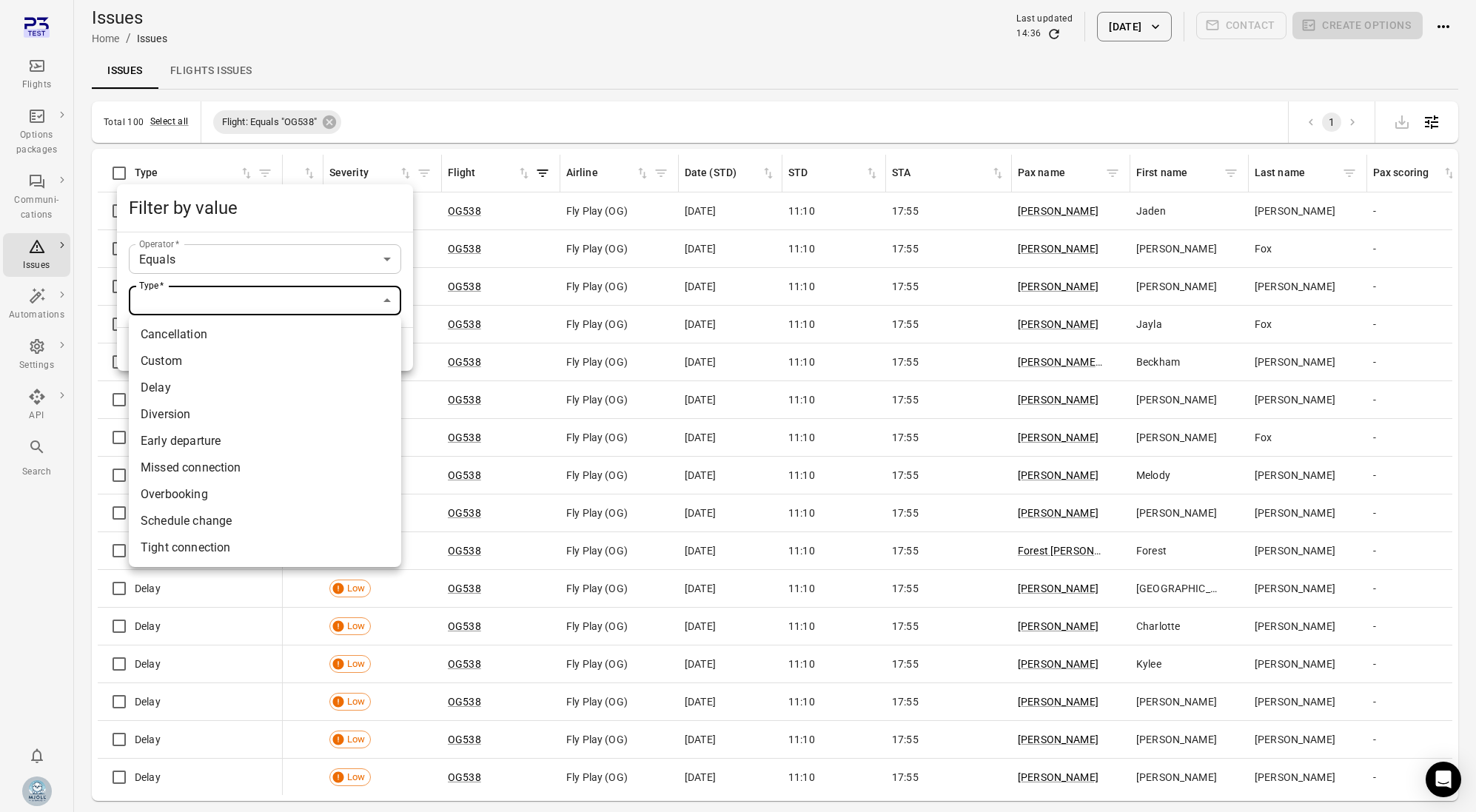
click at [269, 521] on li "Schedule change" at bounding box center [265, 521] width 272 height 27
type input "**********"
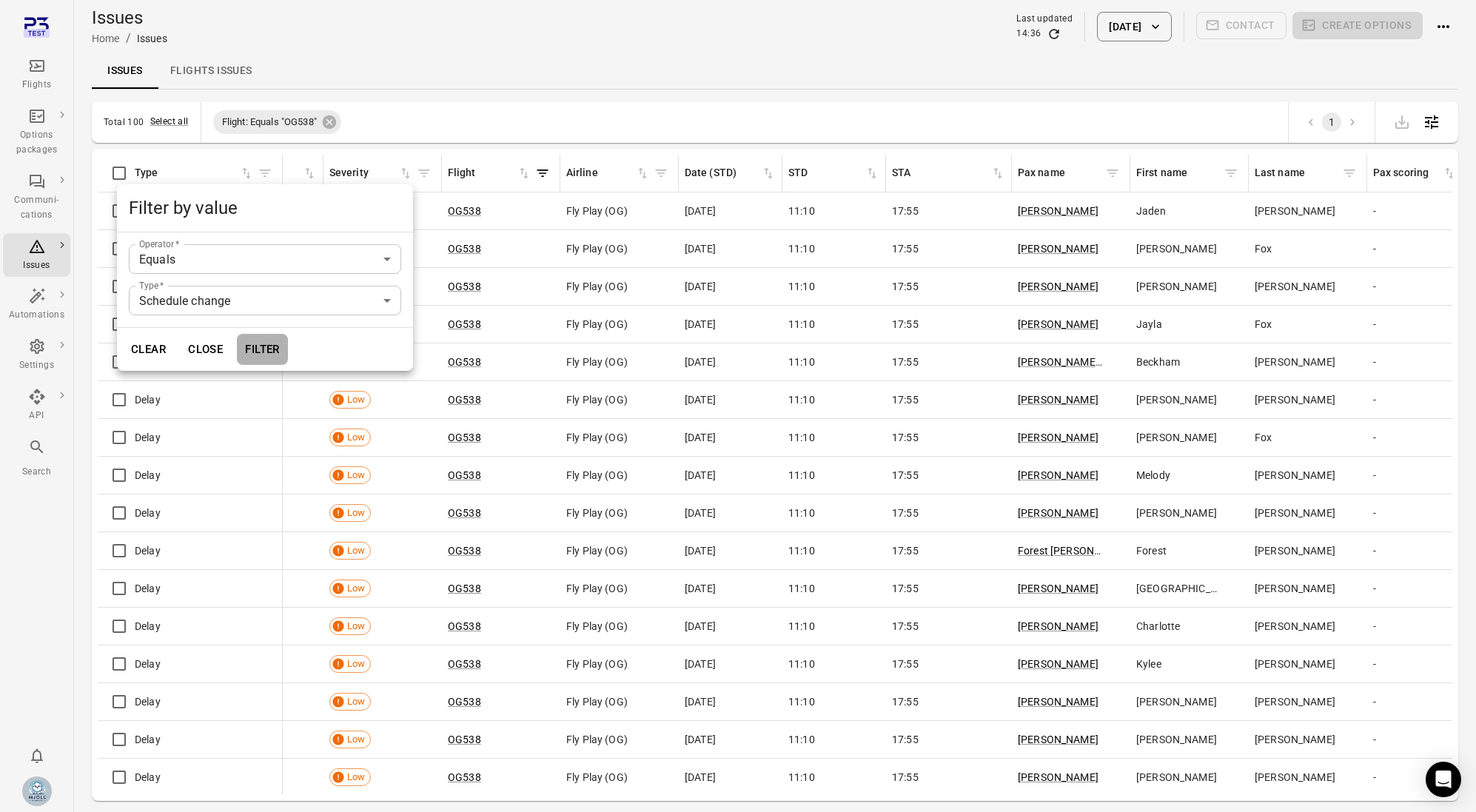
click at [260, 362] on button "Filter" at bounding box center [262, 349] width 51 height 31
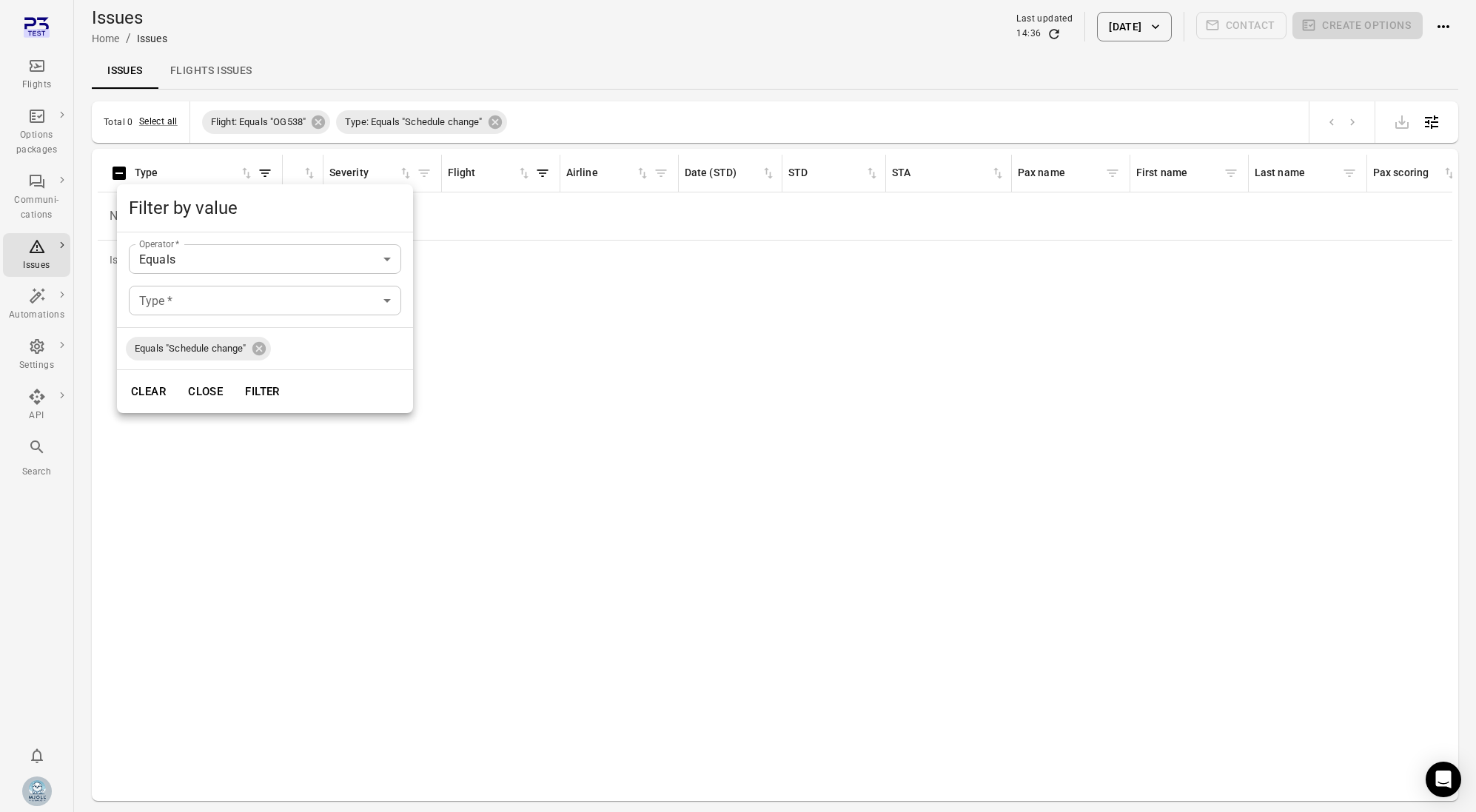
click at [554, 108] on div at bounding box center [738, 406] width 1476 height 812
